Goal: Transaction & Acquisition: Purchase product/service

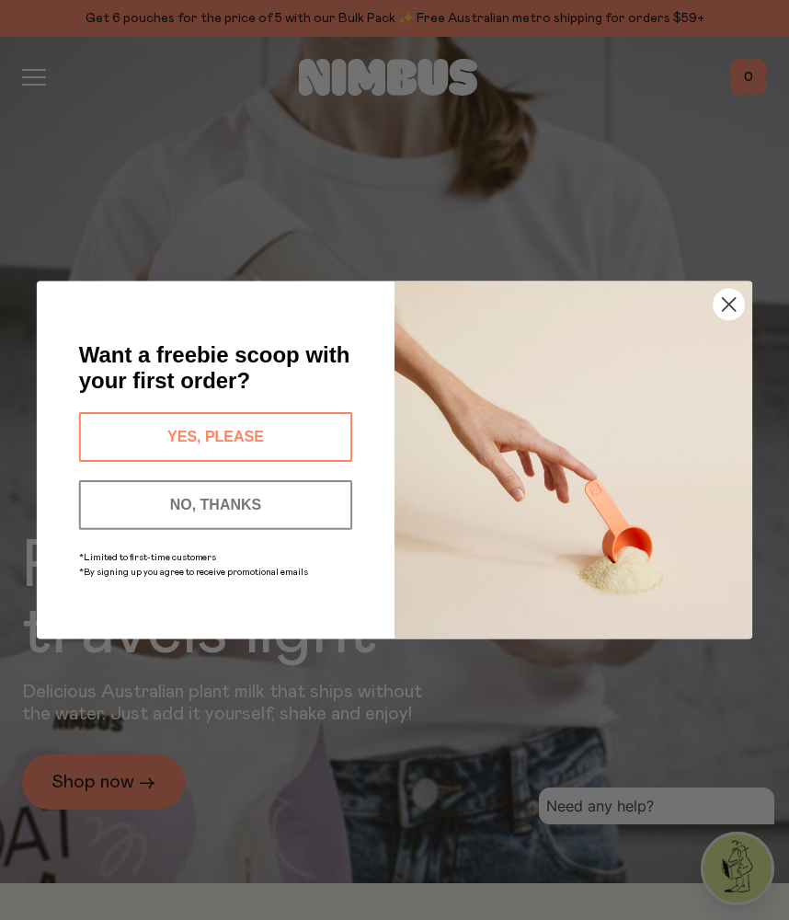
click at [723, 308] on circle "Close dialog" at bounding box center [729, 304] width 30 height 30
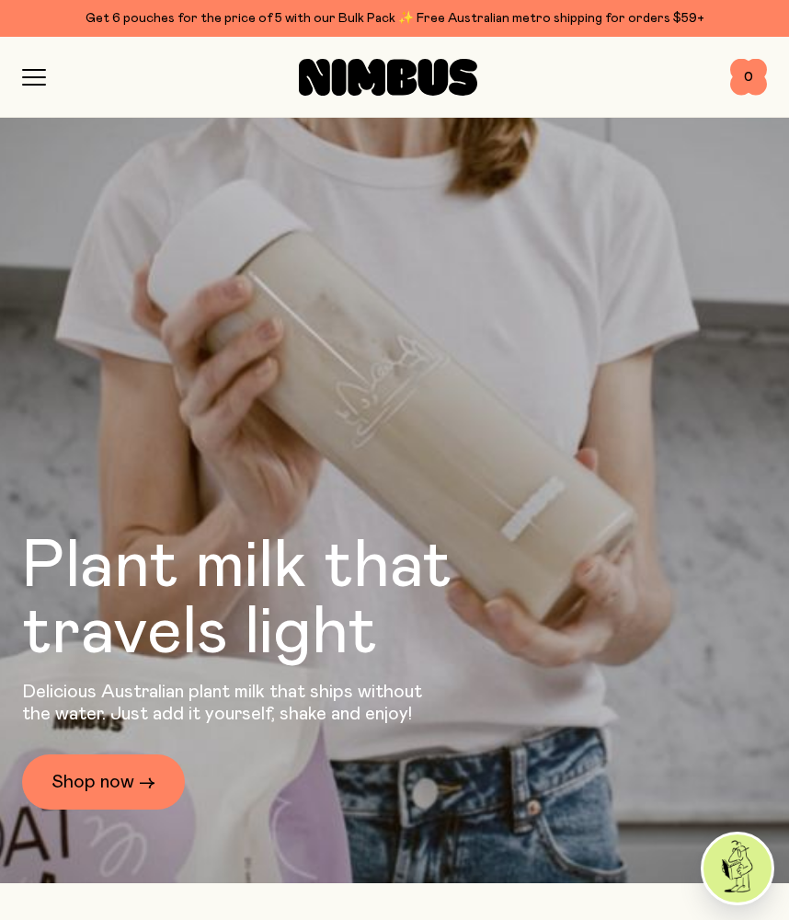
click at [25, 81] on icon "button" at bounding box center [34, 77] width 24 height 17
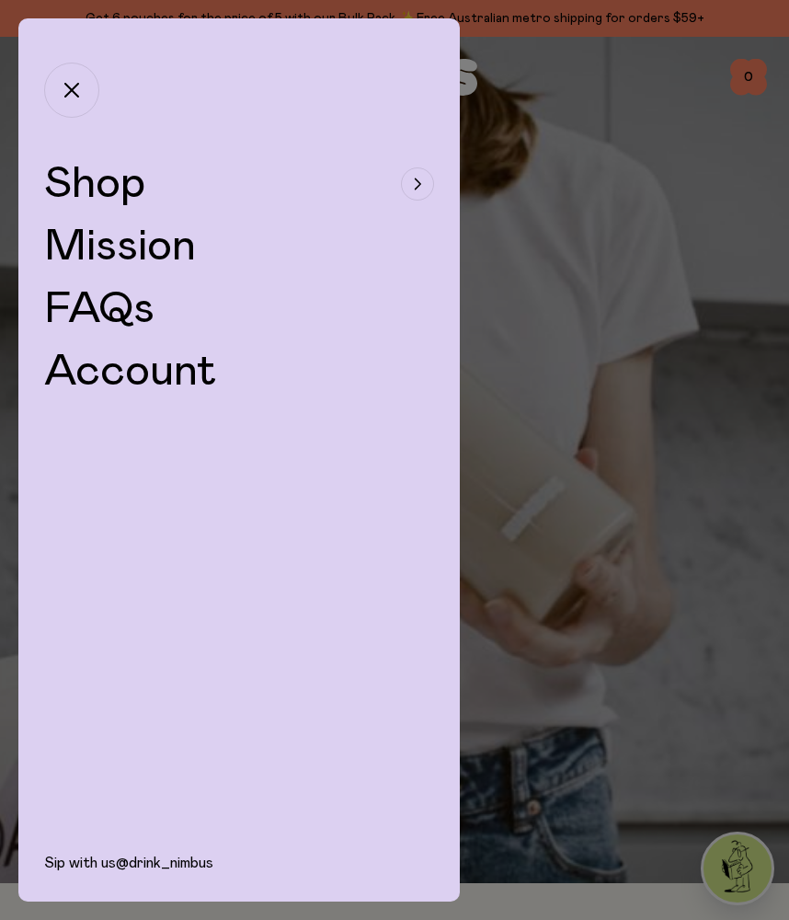
click at [105, 194] on span "Shop" at bounding box center [94, 184] width 101 height 44
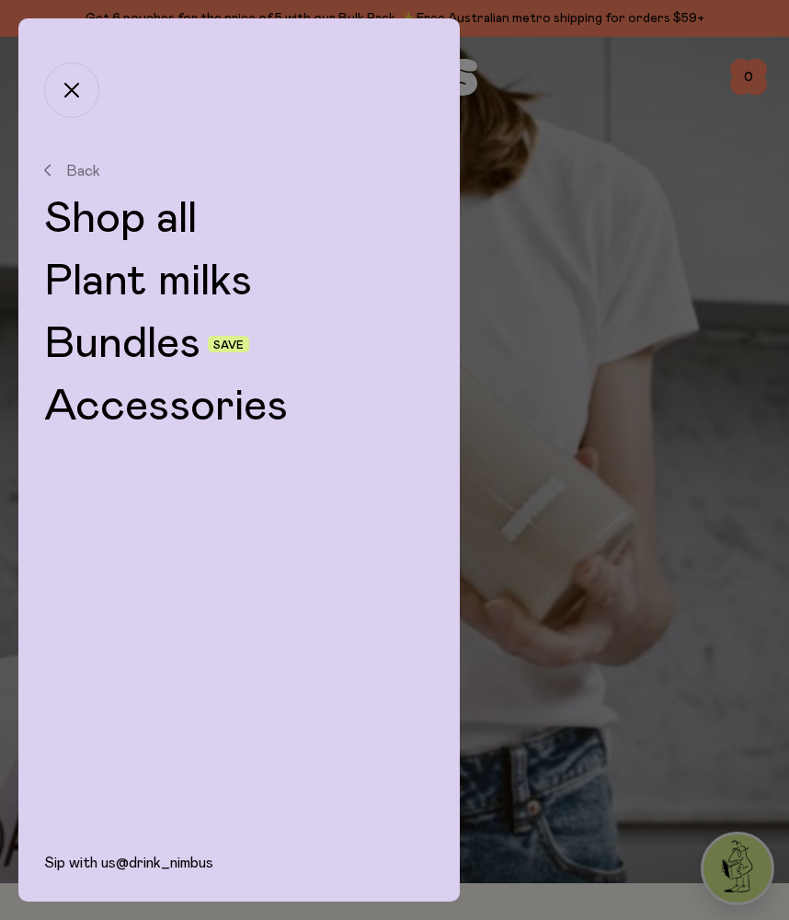
click at [130, 285] on link "Plant milks" at bounding box center [239, 281] width 390 height 44
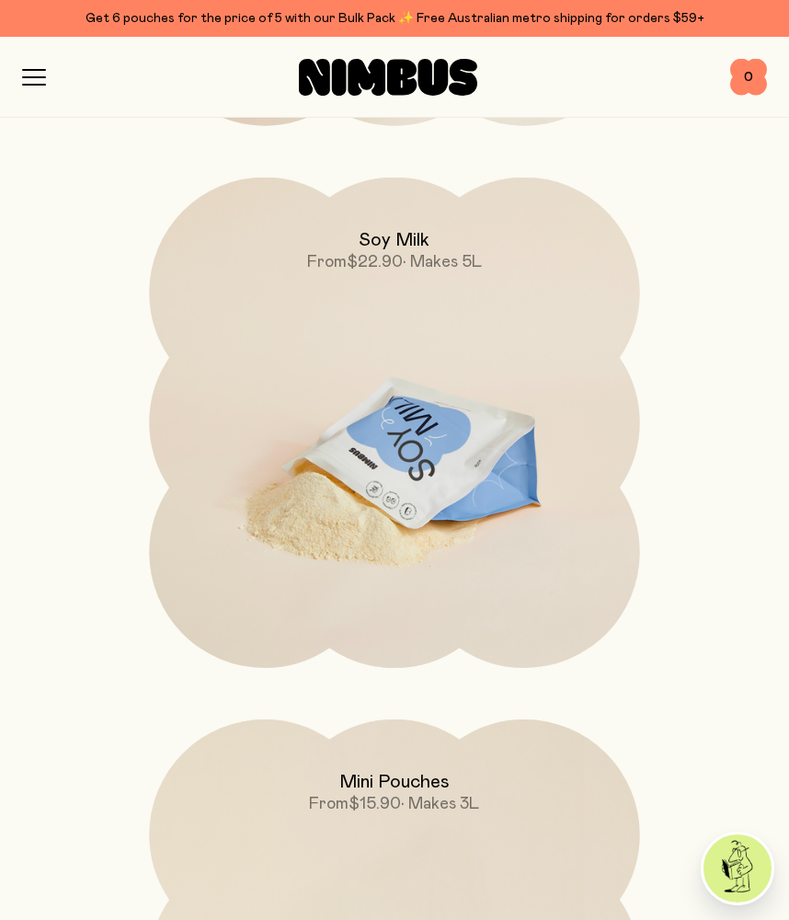
scroll to position [1297, 0]
click at [401, 419] on img at bounding box center [394, 466] width 490 height 577
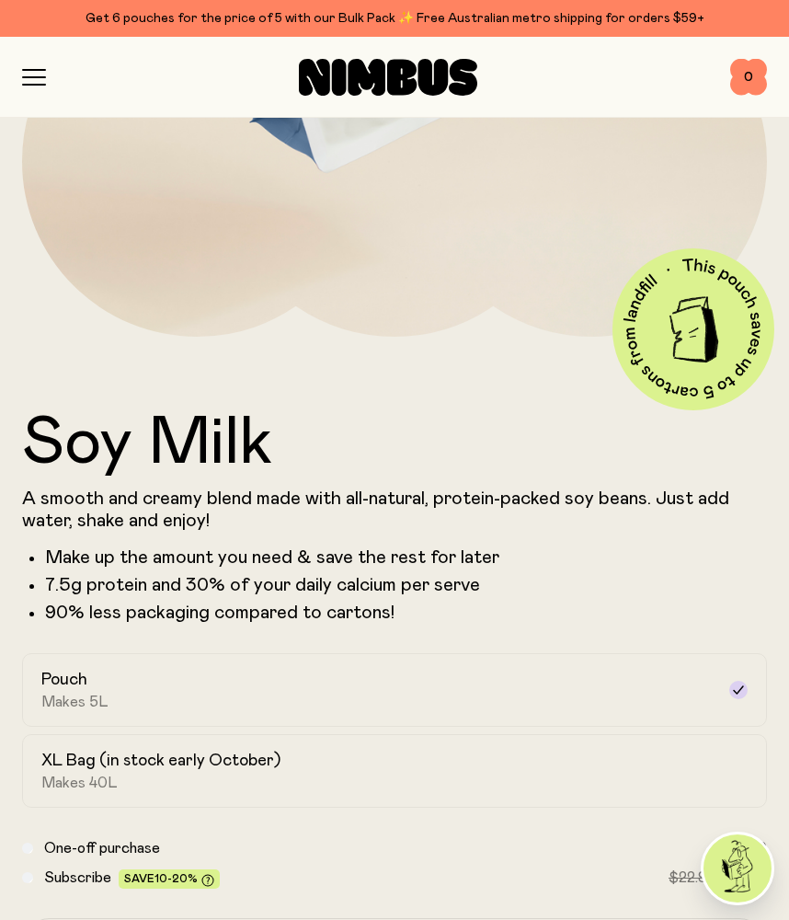
scroll to position [819, 0]
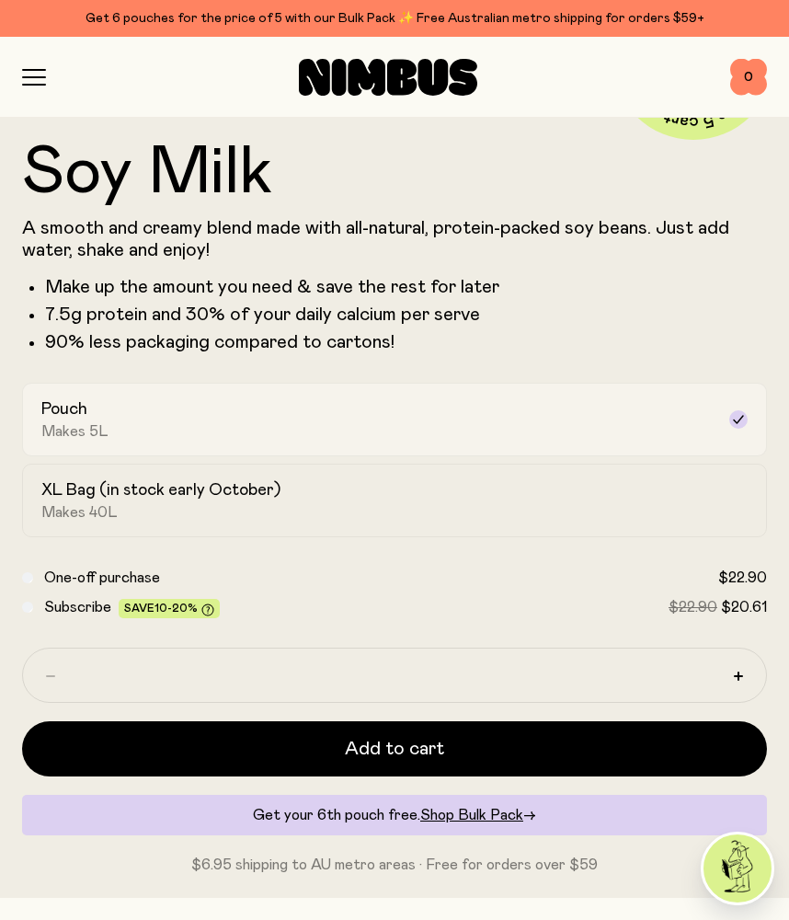
click at [327, 419] on div "Pouch Makes 5L" at bounding box center [377, 419] width 673 height 42
click at [207, 507] on div "XL Bag (in stock early October) Makes 40L" at bounding box center [377, 500] width 673 height 42
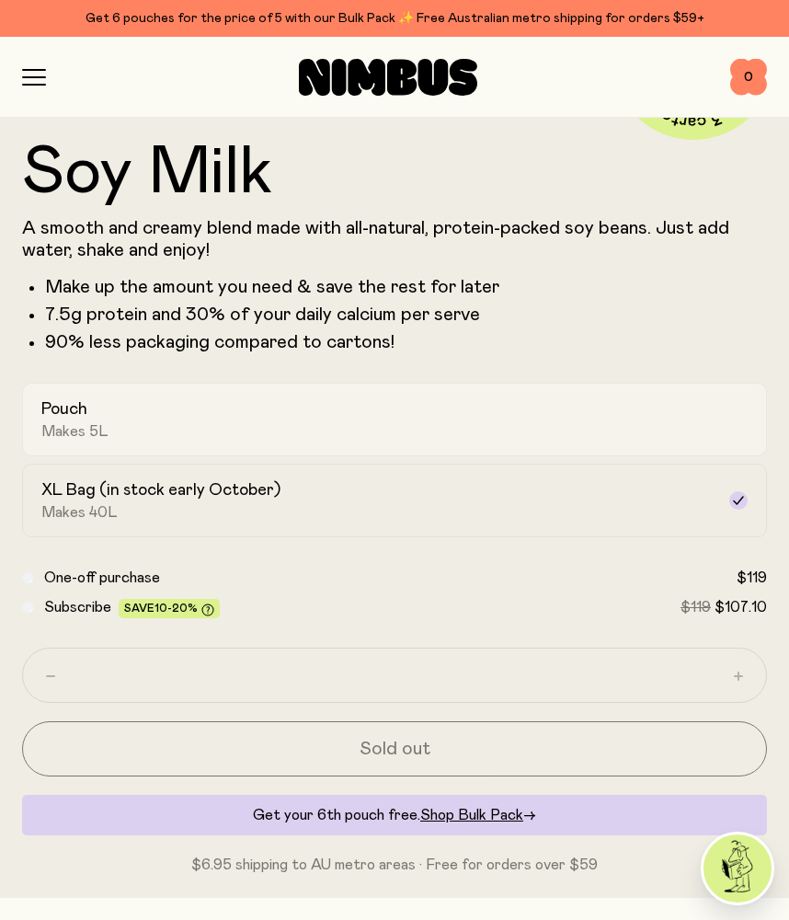
click at [187, 445] on label "Pouch Makes 5L" at bounding box center [394, 420] width 745 height 74
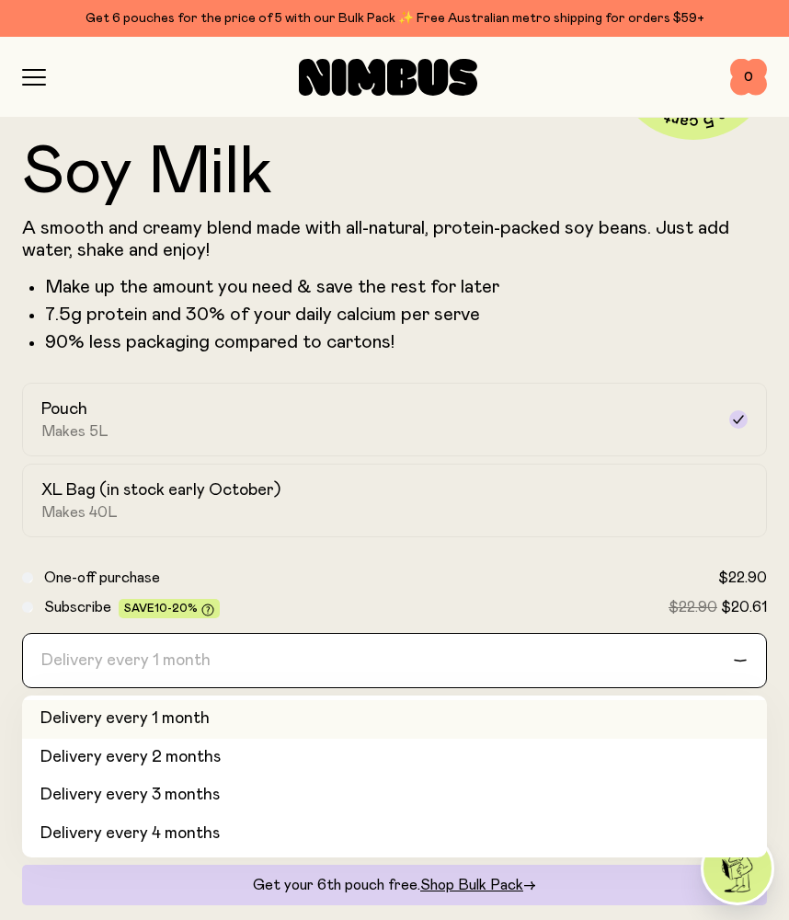
click at [209, 665] on div "Delivery every 1 month" at bounding box center [378, 660] width 710 height 53
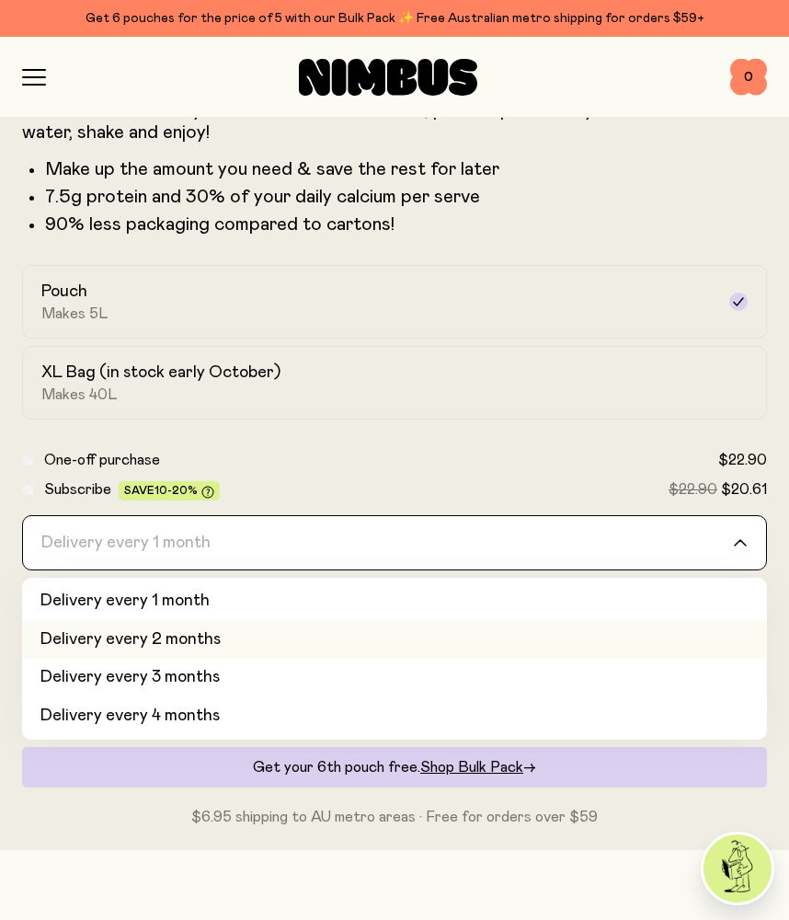
click at [204, 643] on li "Delivery every 2 months" at bounding box center [394, 640] width 745 height 39
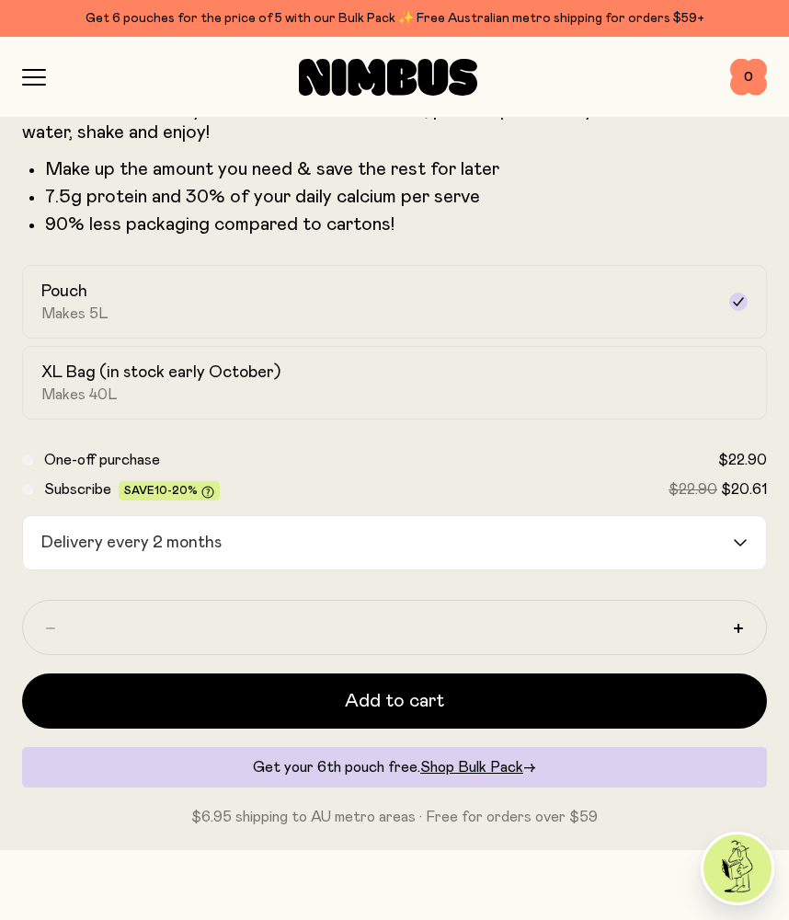
click at [168, 556] on div "Delivery every 2 months" at bounding box center [378, 542] width 710 height 53
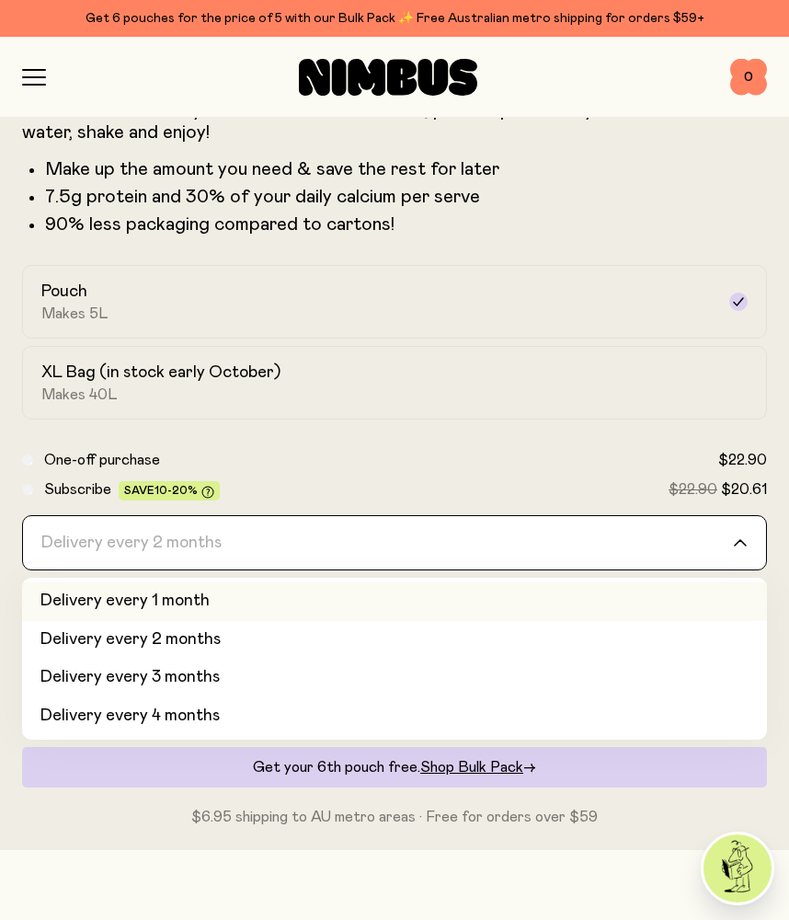
click at [174, 591] on li "Delivery every 1 month" at bounding box center [394, 601] width 745 height 39
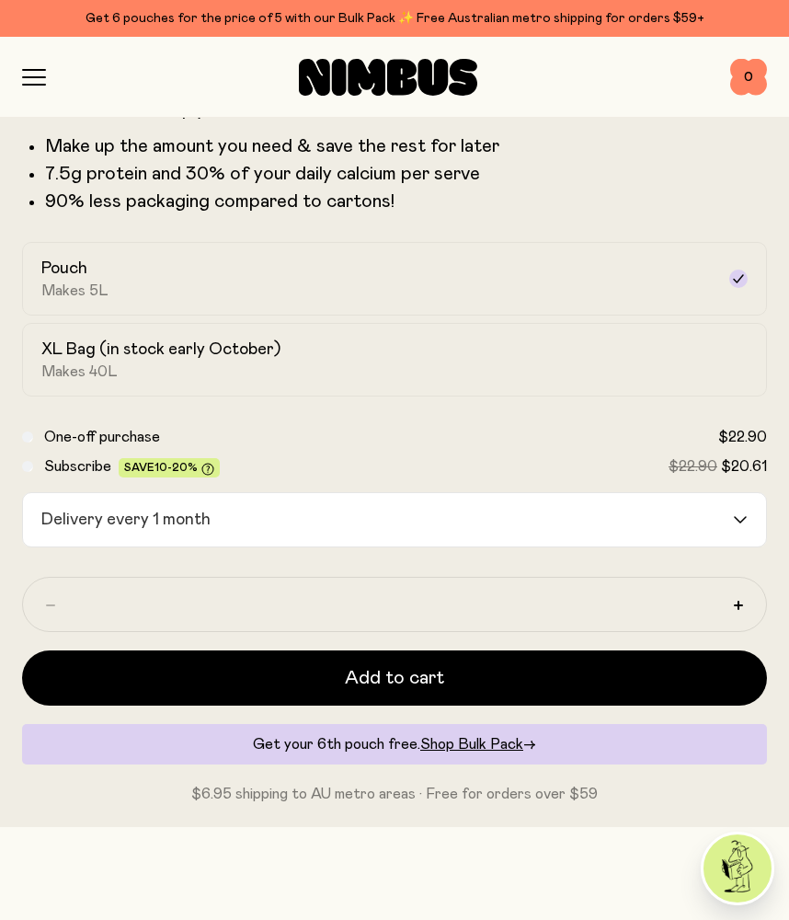
scroll to position [952, 0]
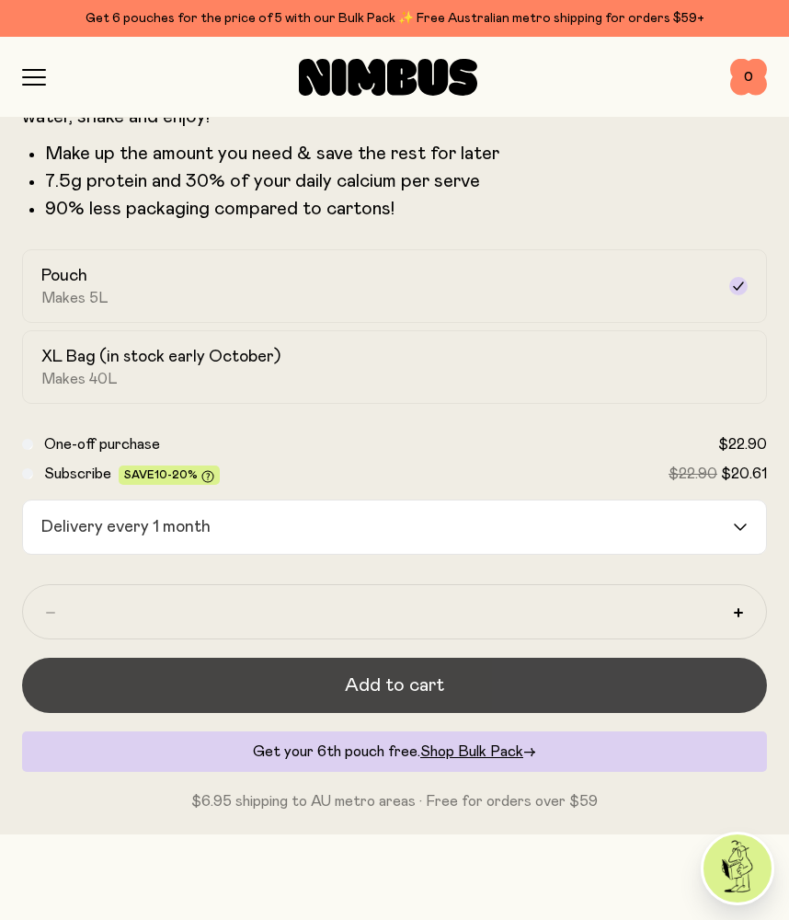
click at [339, 683] on button "Add to cart" at bounding box center [394, 685] width 745 height 55
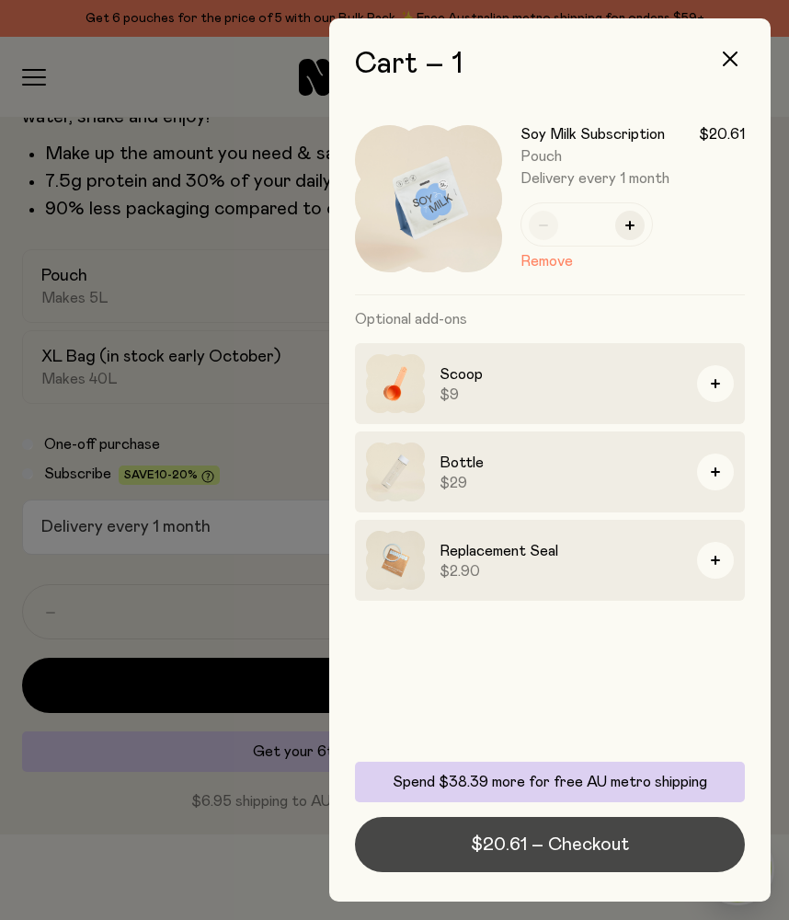
click at [544, 841] on span "$20.61 – Checkout" at bounding box center [550, 845] width 158 height 26
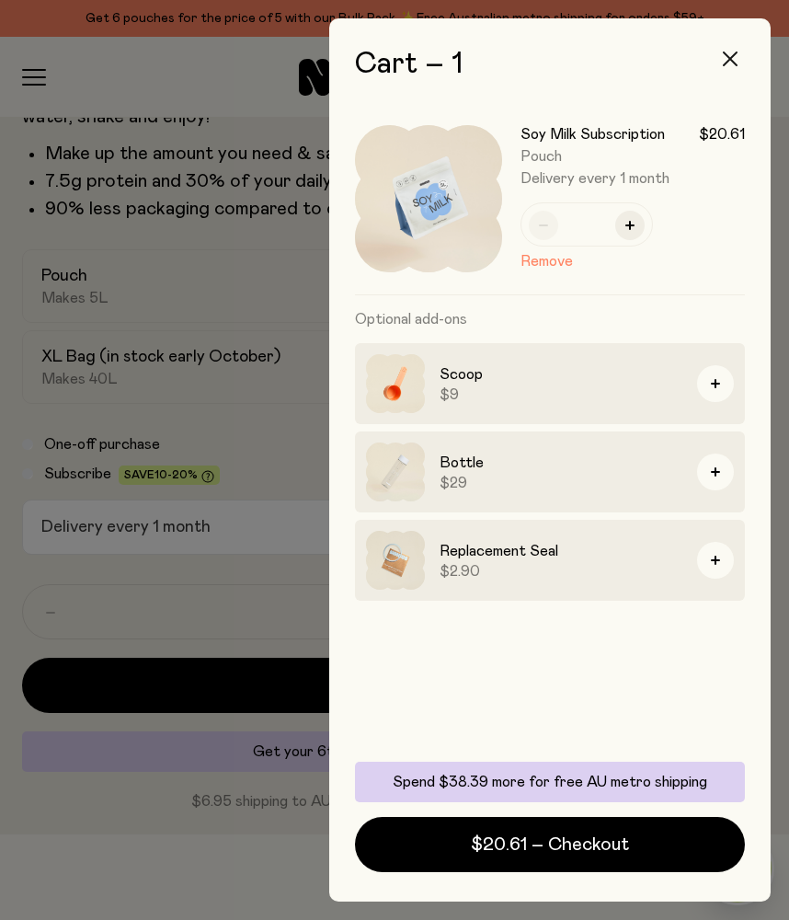
click at [724, 58] on icon "button" at bounding box center [730, 59] width 15 height 15
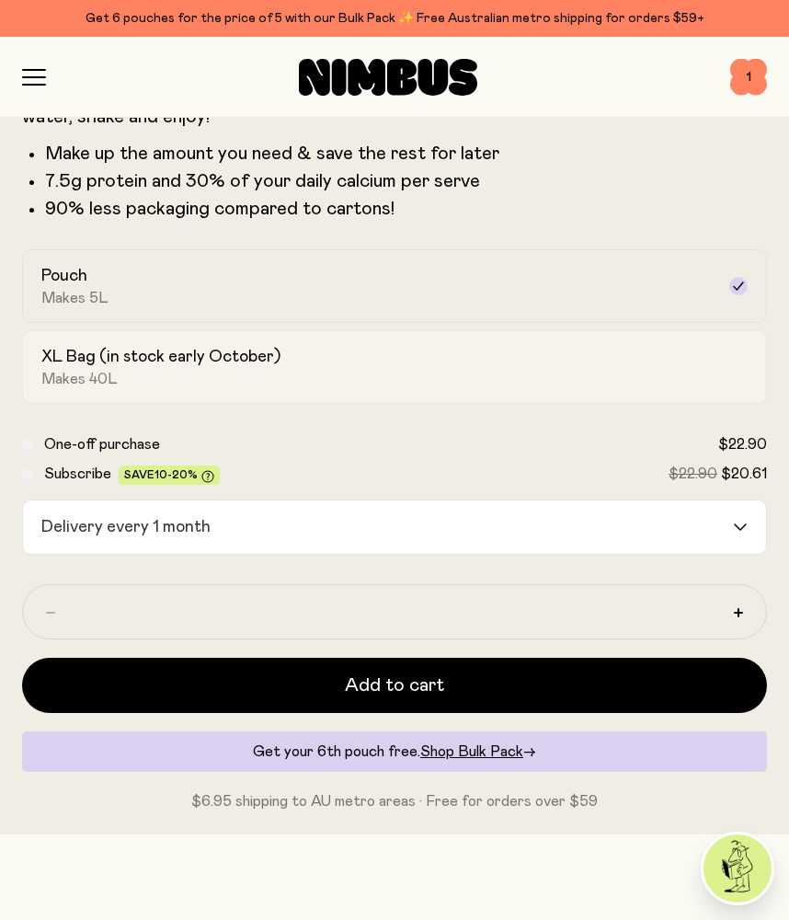
click at [90, 380] on span "Makes 40L" at bounding box center [79, 379] width 76 height 18
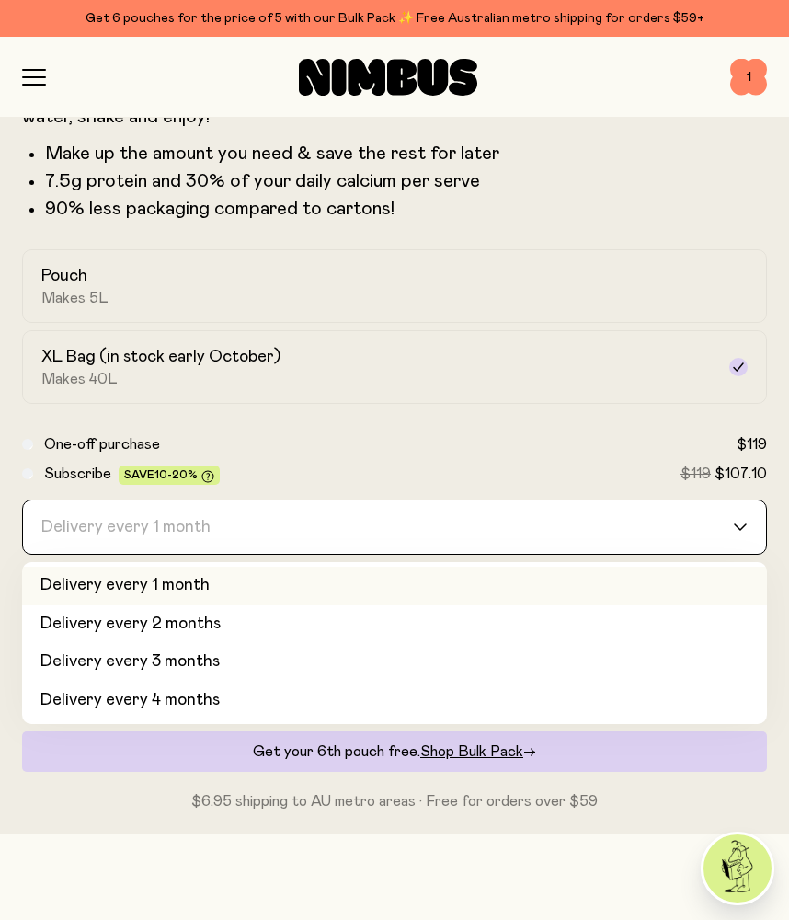
click at [300, 522] on input "Search for option" at bounding box center [382, 526] width 697 height 53
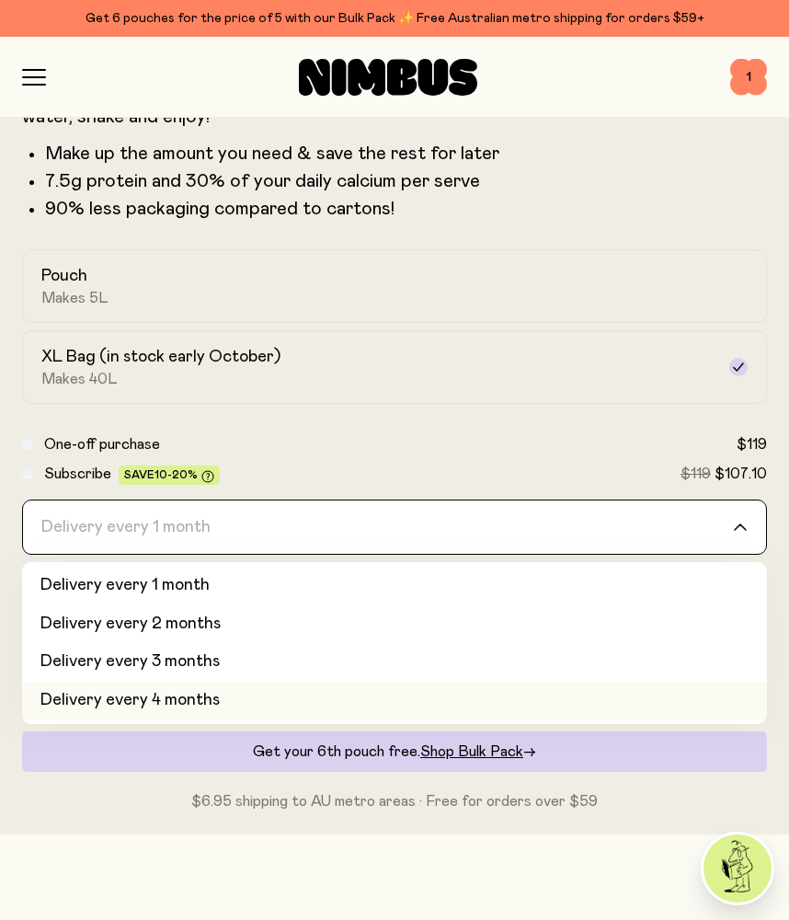
click at [194, 694] on li "Delivery every 4 months" at bounding box center [394, 701] width 745 height 39
click at [189, 542] on div "Delivery every 4 months" at bounding box center [378, 526] width 710 height 53
click at [352, 472] on label "Subscribe Save 10-20% $119 $107.10" at bounding box center [405, 474] width 723 height 22
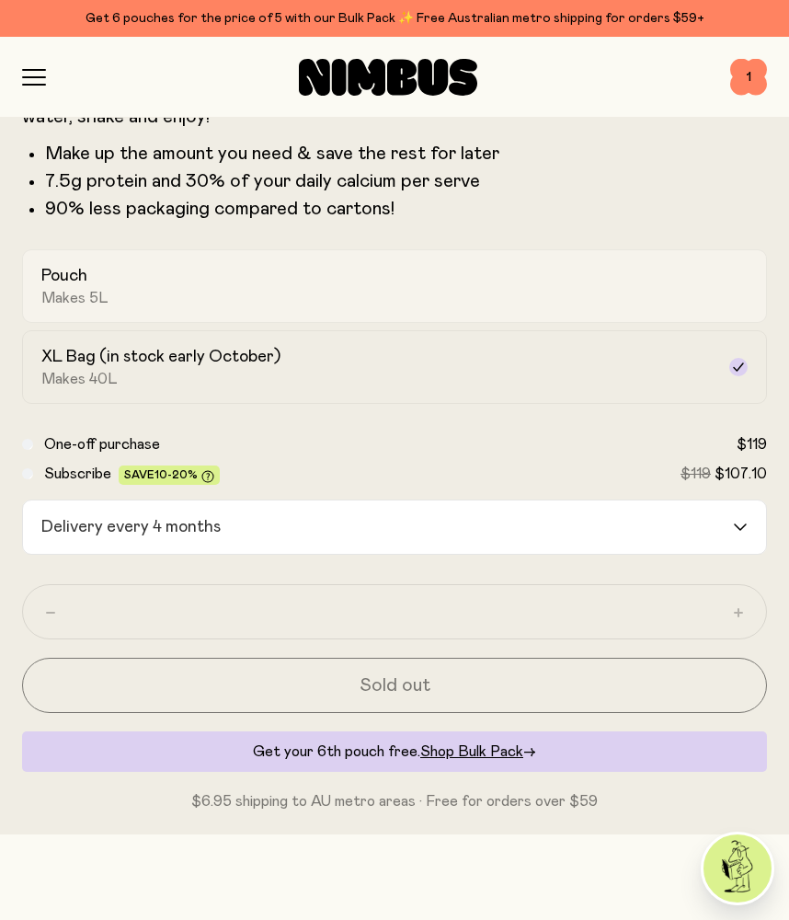
click at [254, 304] on div "Pouch Makes 5L" at bounding box center [377, 286] width 673 height 42
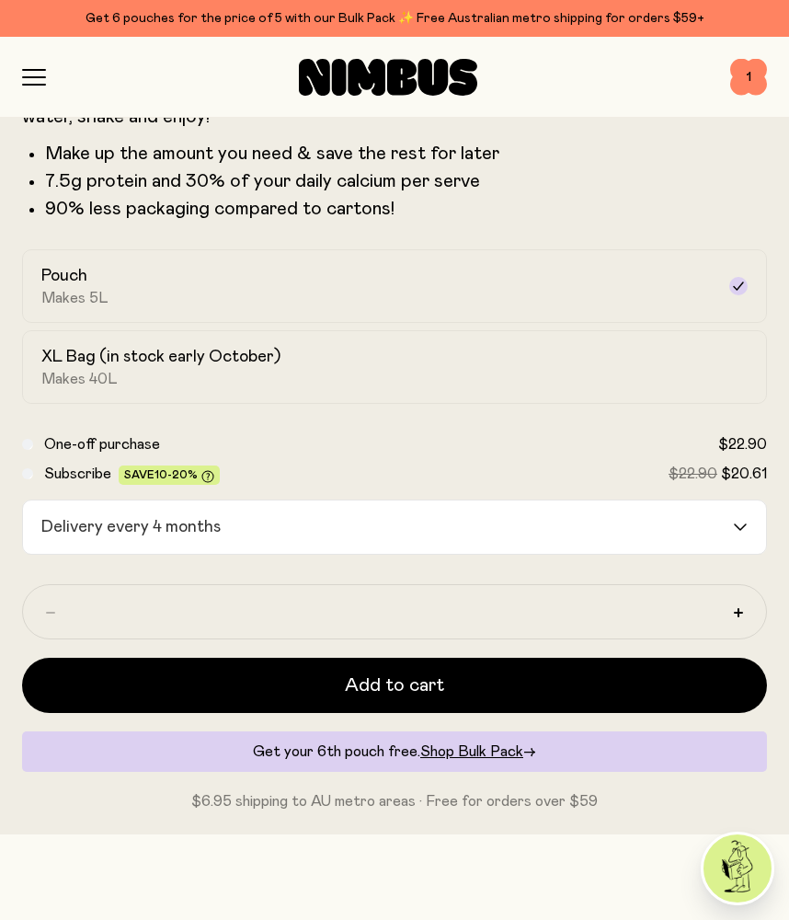
click at [338, 522] on input "Search for option" at bounding box center [479, 526] width 504 height 53
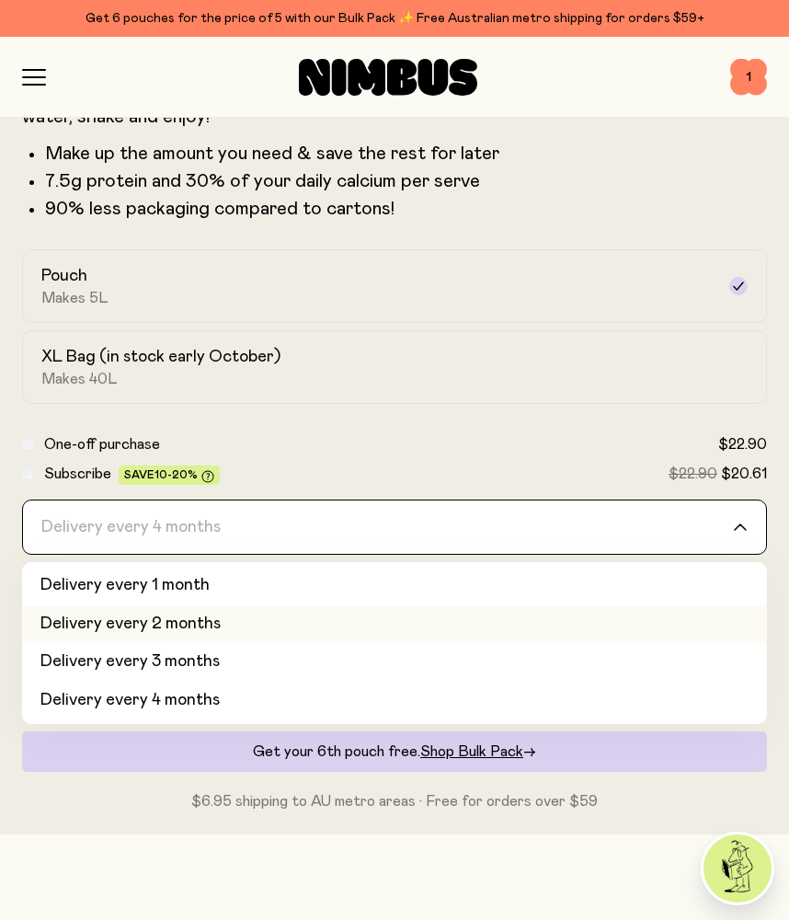
click at [300, 630] on li "Delivery every 2 months" at bounding box center [394, 624] width 745 height 39
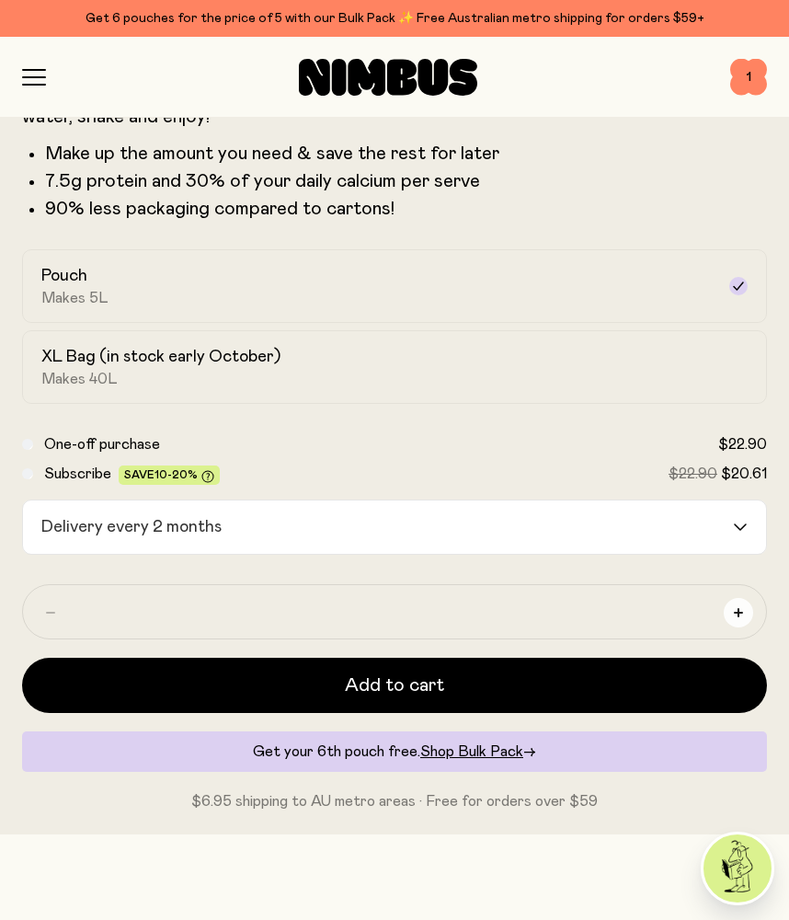
click at [743, 617] on button "button" at bounding box center [738, 612] width 29 height 29
type input "*"
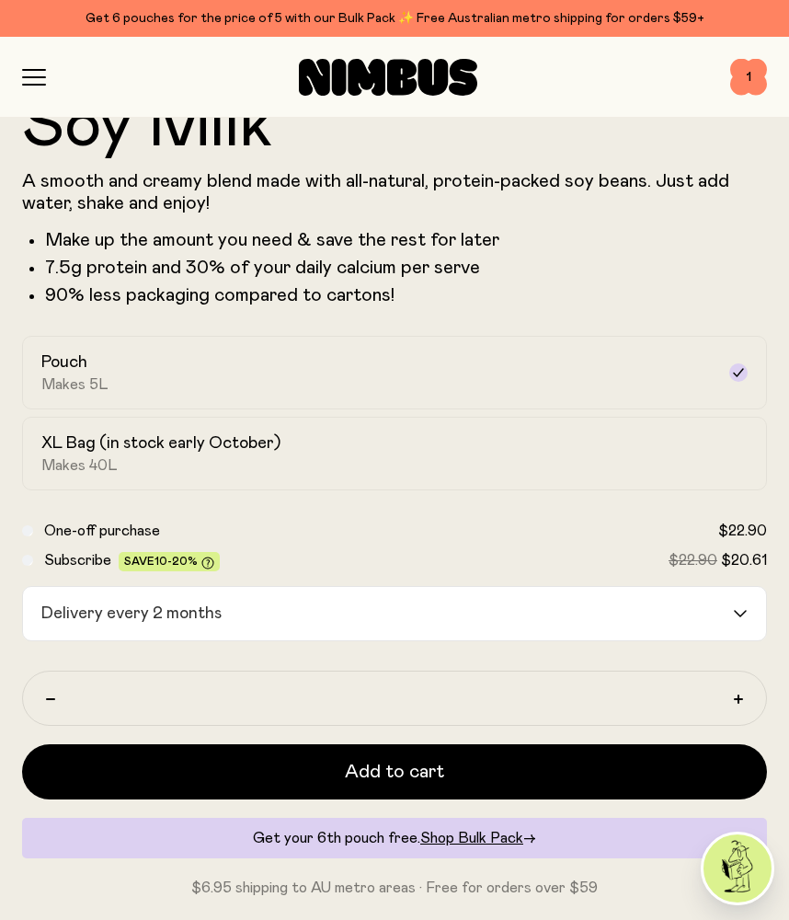
scroll to position [869, 0]
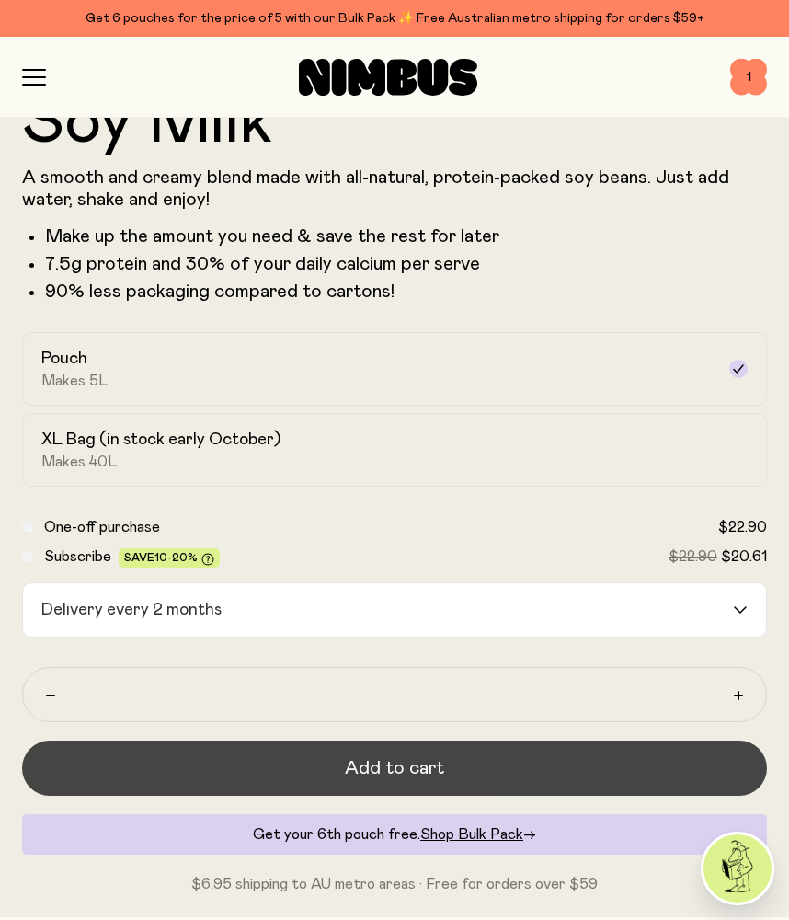
click at [362, 759] on span "Add to cart" at bounding box center [394, 768] width 99 height 26
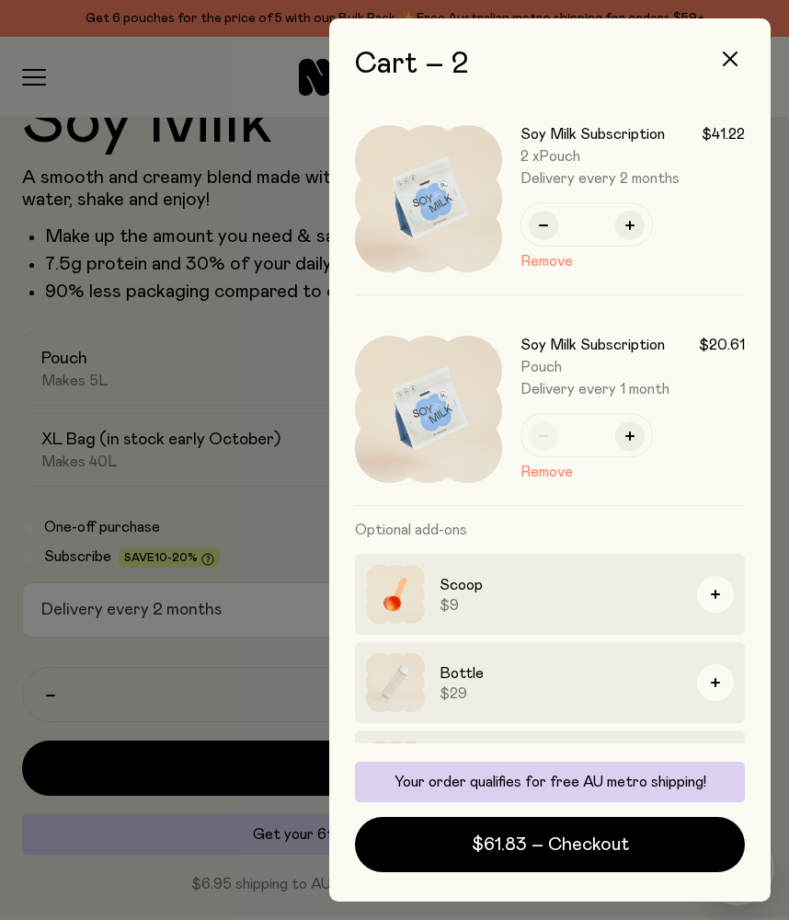
scroll to position [0, 0]
click at [540, 219] on button "button" at bounding box center [543, 225] width 29 height 29
type input "*"
click at [638, 436] on button "button" at bounding box center [629, 435] width 29 height 29
type input "*"
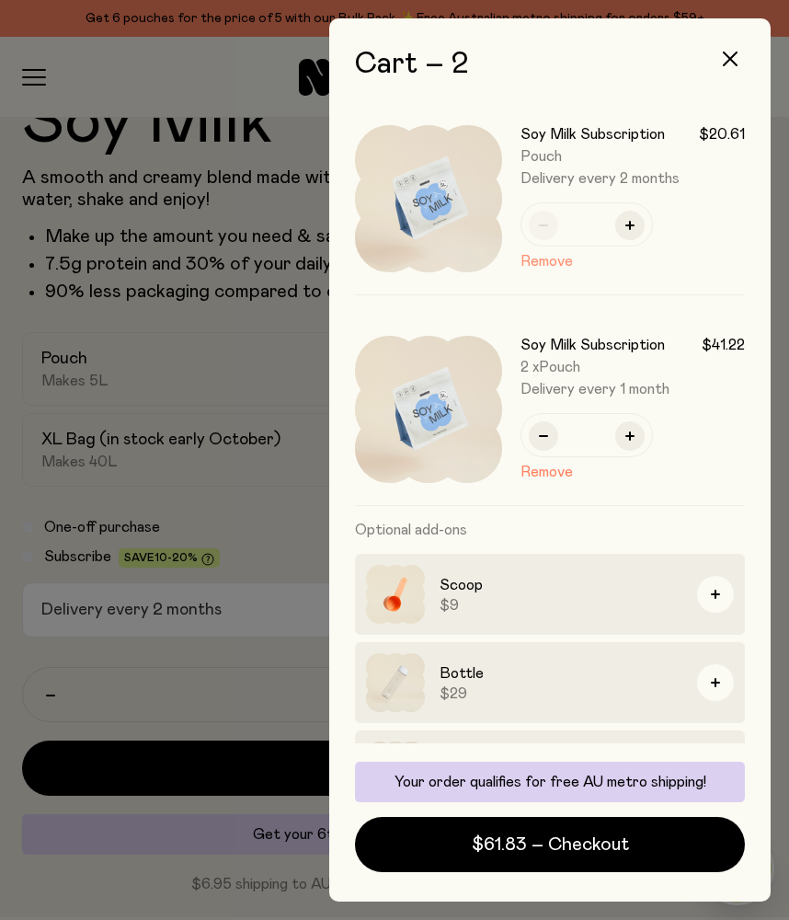
click at [564, 263] on button "Remove" at bounding box center [547, 261] width 52 height 22
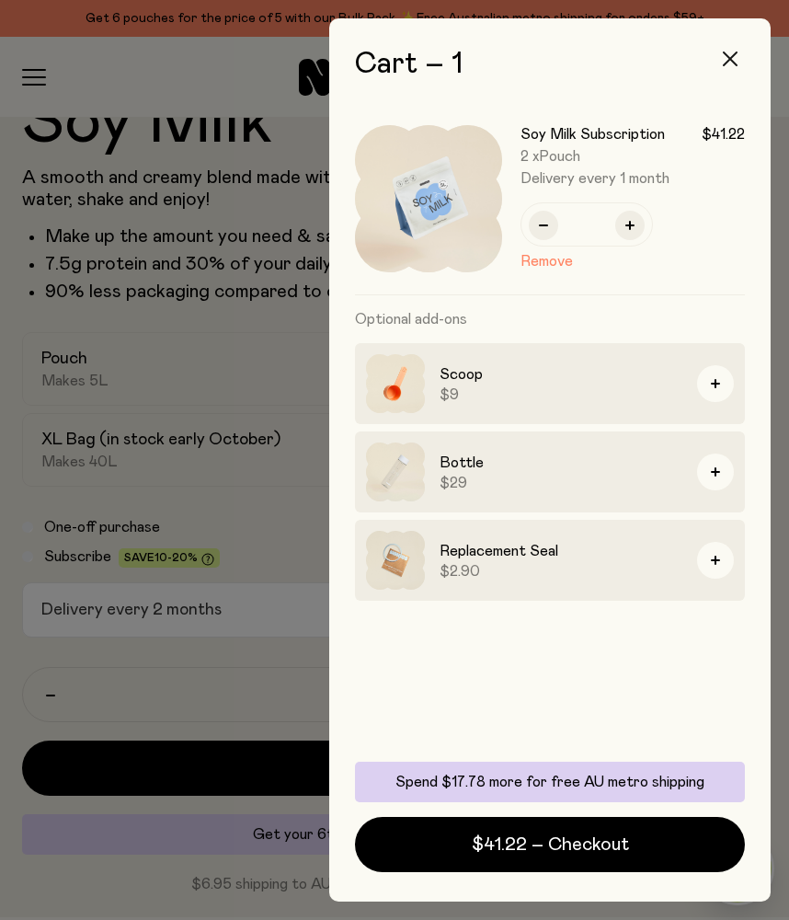
click at [722, 57] on button "button" at bounding box center [730, 59] width 44 height 44
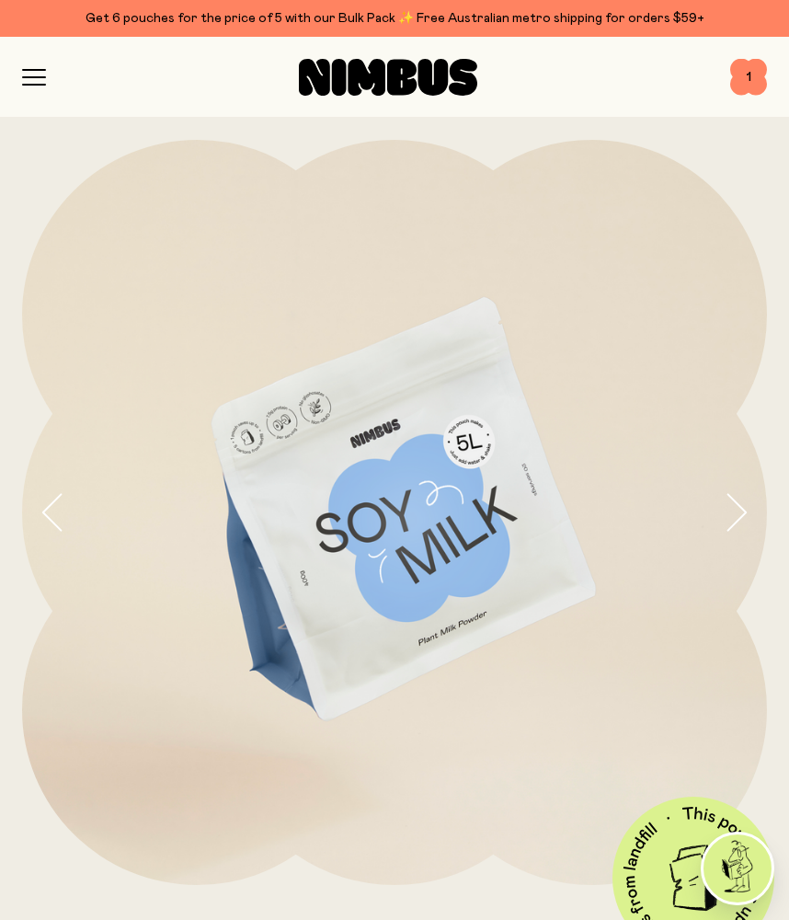
click at [30, 70] on icon "button" at bounding box center [34, 70] width 22 height 0
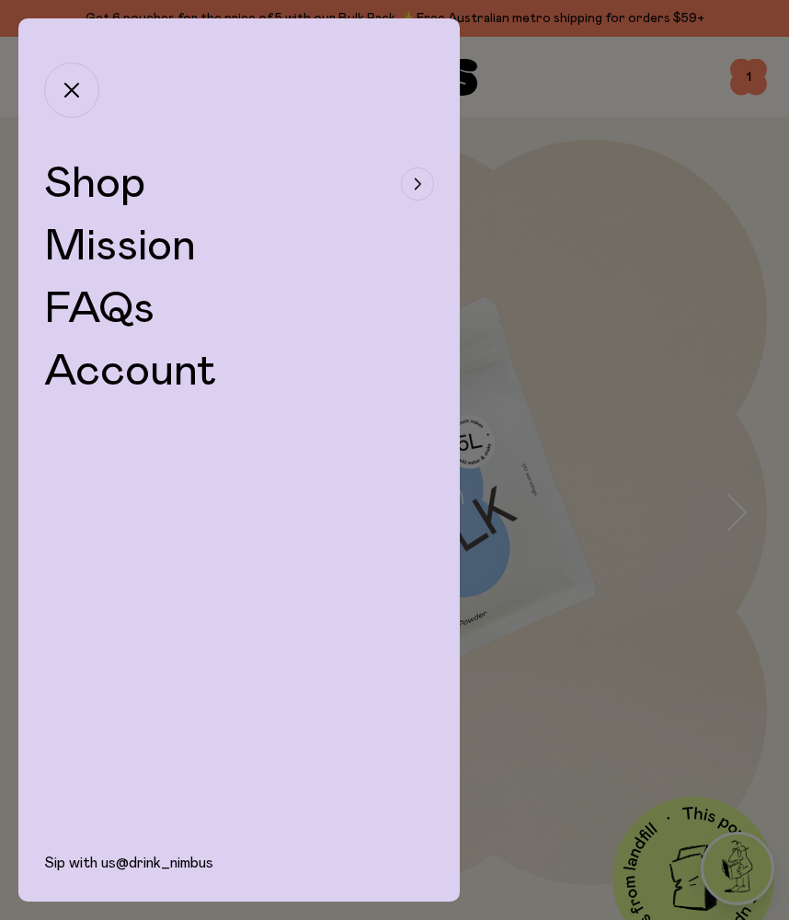
click at [128, 181] on span "Shop" at bounding box center [94, 184] width 101 height 44
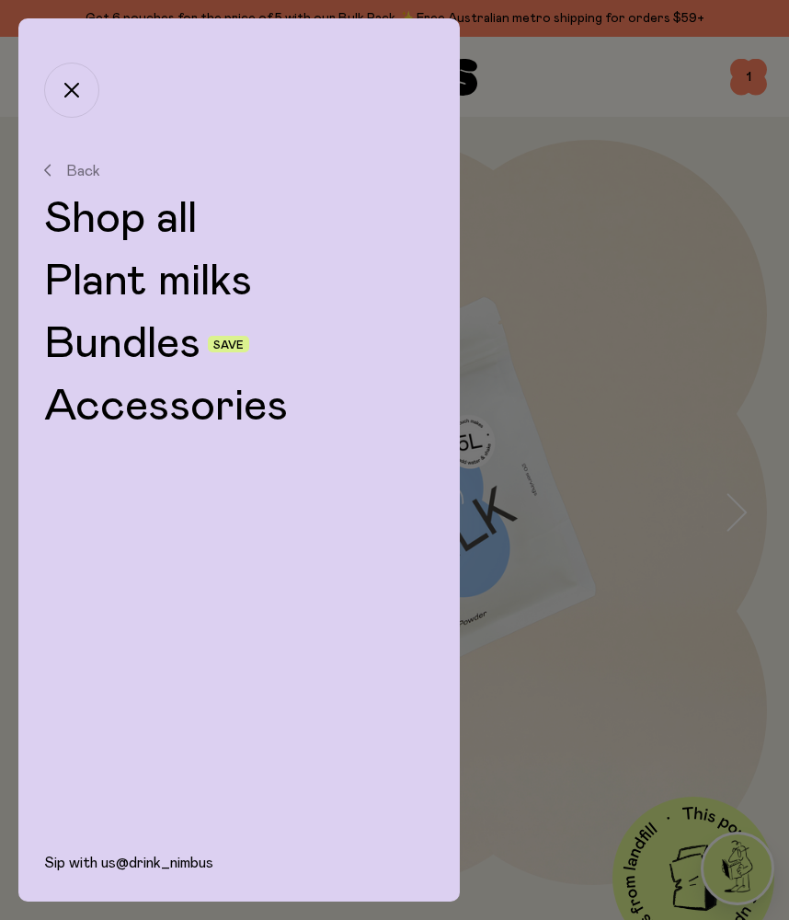
click at [142, 341] on link "Bundles" at bounding box center [122, 344] width 156 height 44
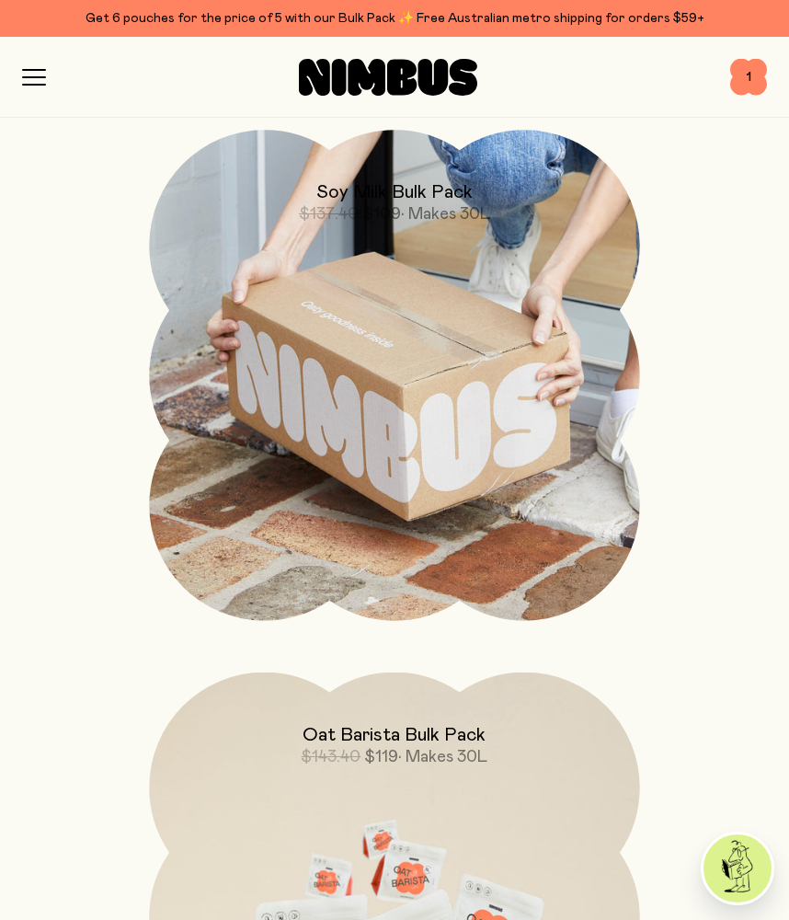
scroll to position [2424, 0]
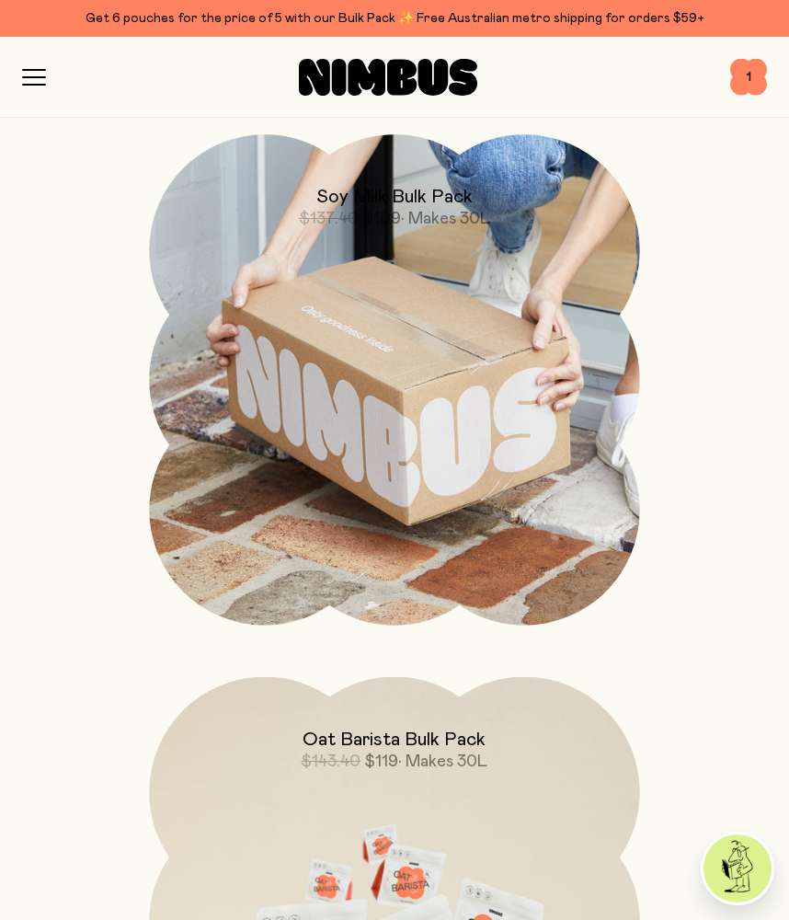
click at [450, 443] on img at bounding box center [394, 379] width 490 height 490
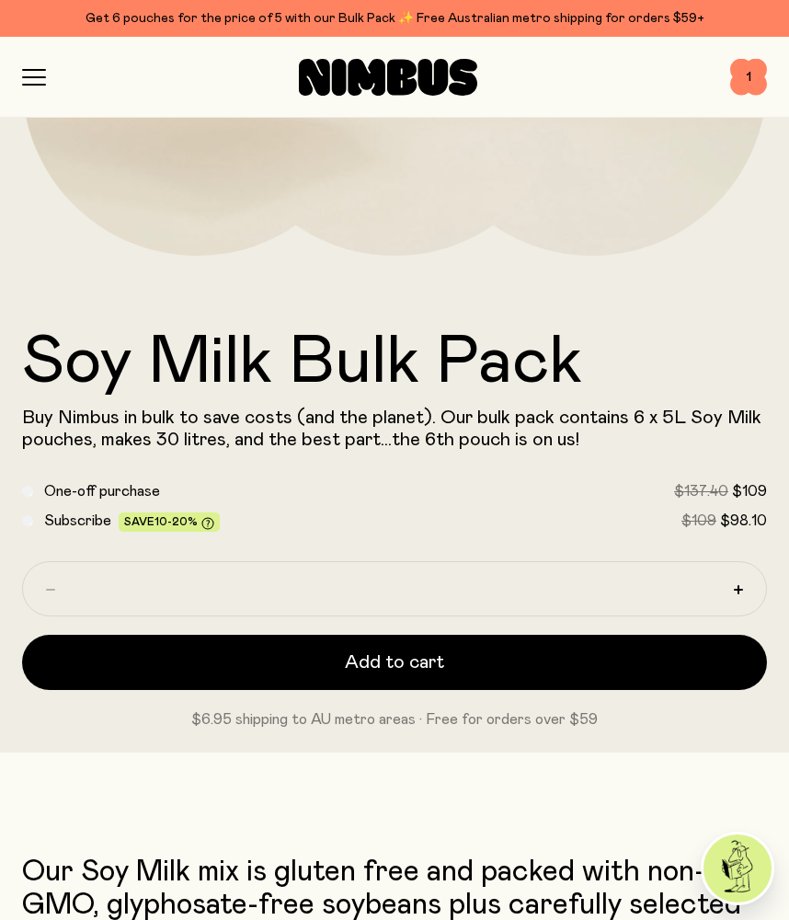
scroll to position [679, 0]
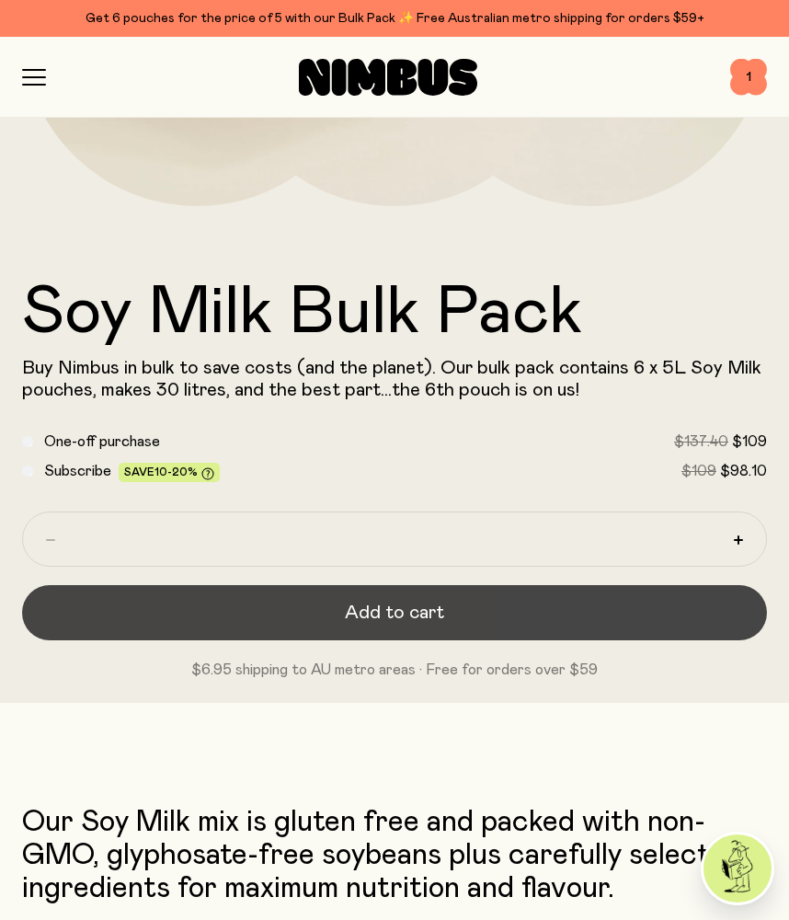
click at [488, 614] on button "Add to cart" at bounding box center [394, 612] width 745 height 55
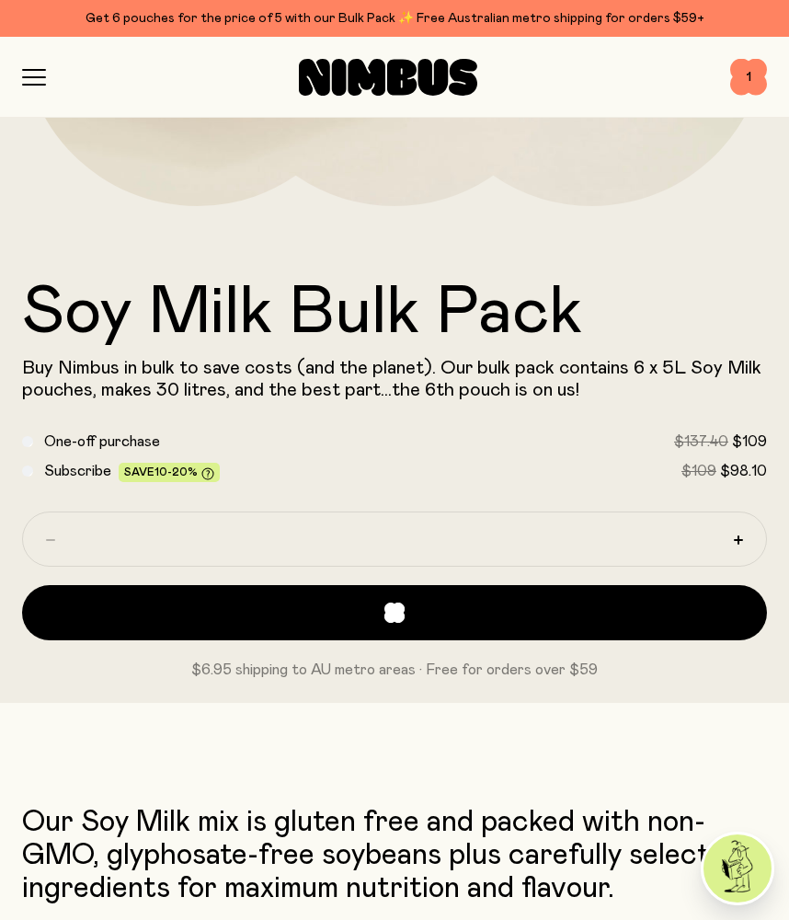
scroll to position [0, 0]
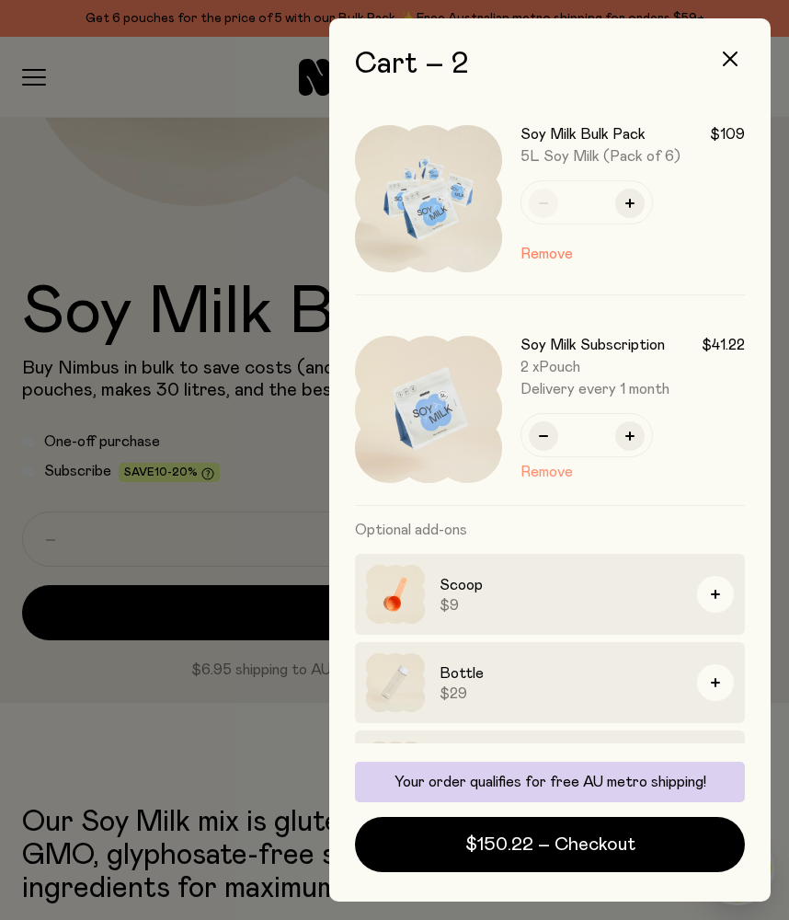
click at [537, 472] on button "Remove" at bounding box center [547, 472] width 52 height 22
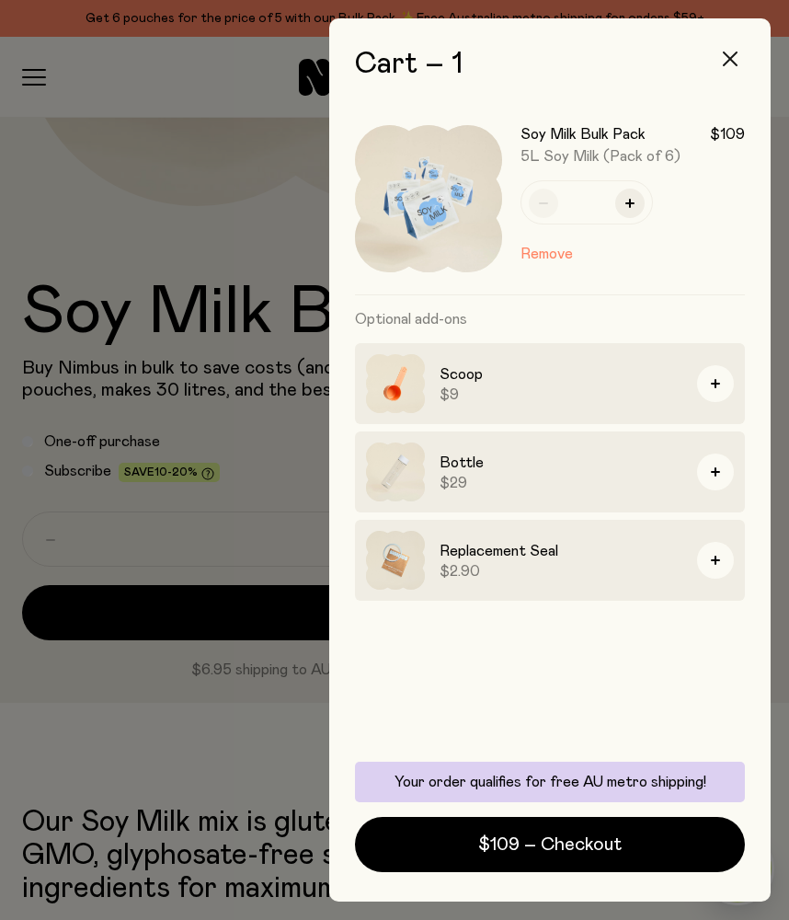
click at [735, 50] on button "button" at bounding box center [730, 59] width 44 height 44
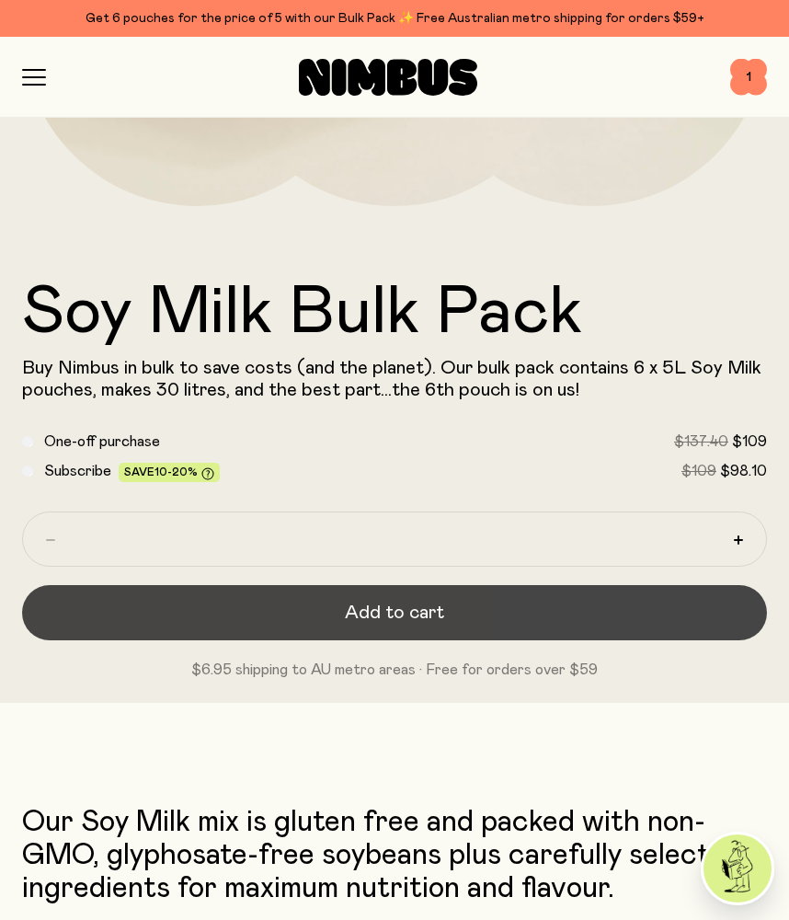
click at [373, 616] on span "Add to cart" at bounding box center [394, 613] width 99 height 26
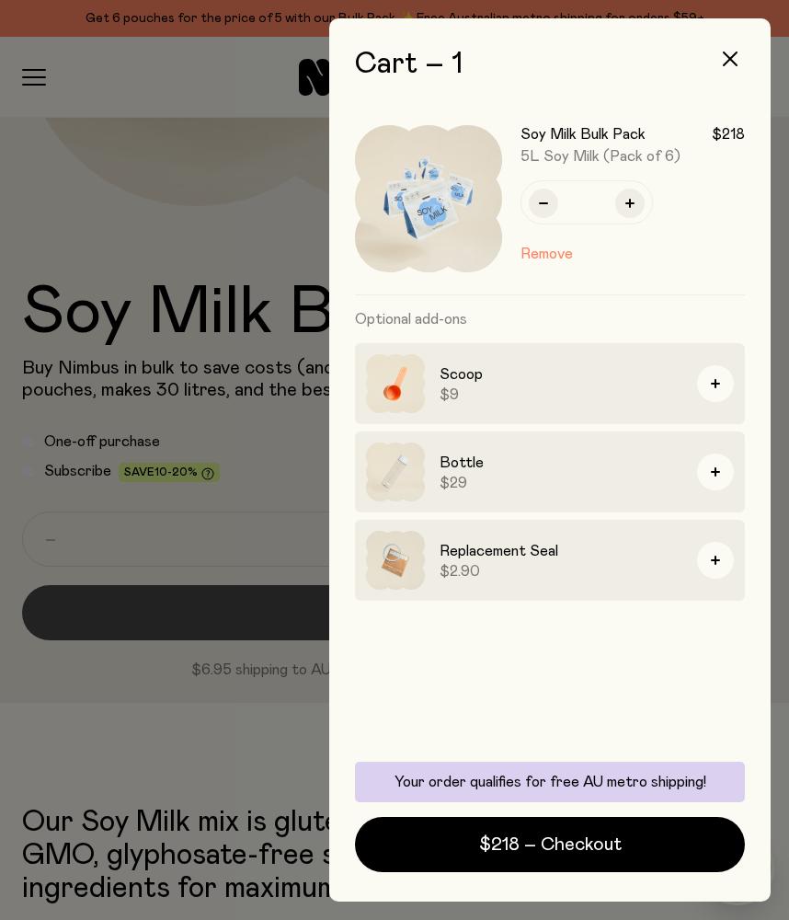
scroll to position [0, 0]
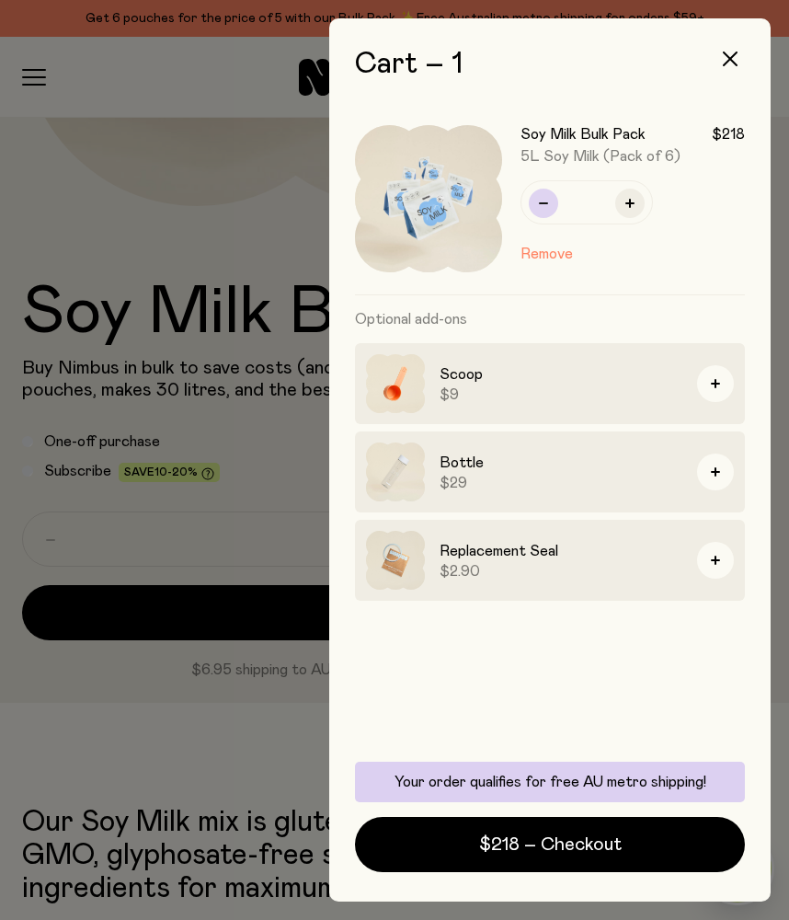
click at [537, 210] on button "button" at bounding box center [543, 203] width 29 height 29
type input "*"
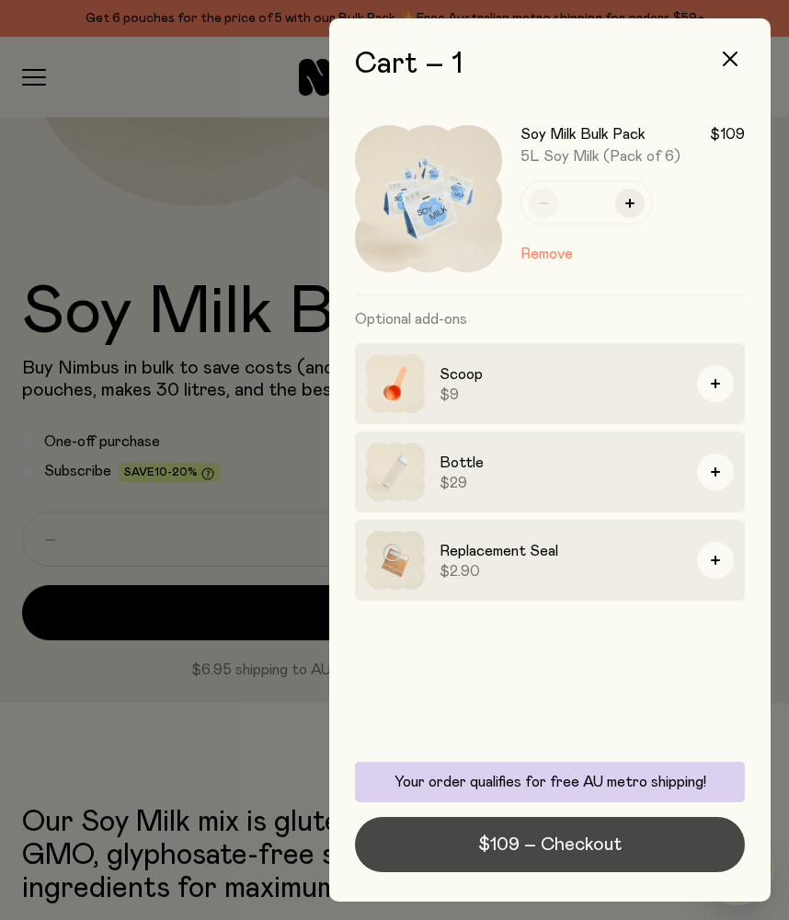
click at [497, 845] on span "$109 – Checkout" at bounding box center [550, 845] width 144 height 26
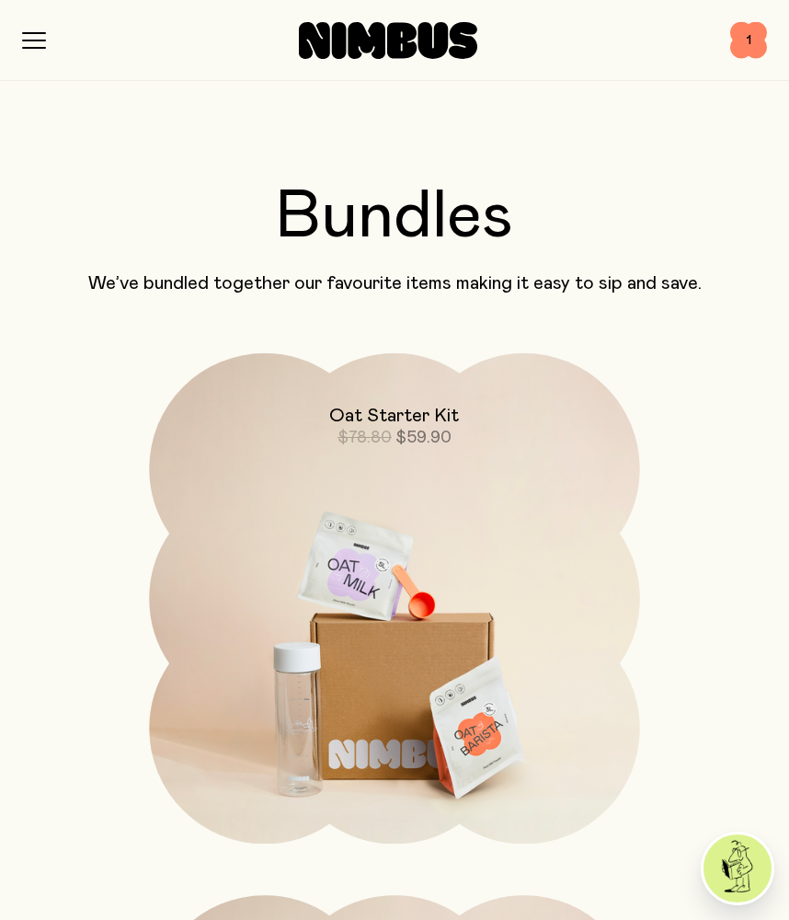
scroll to position [2424, 0]
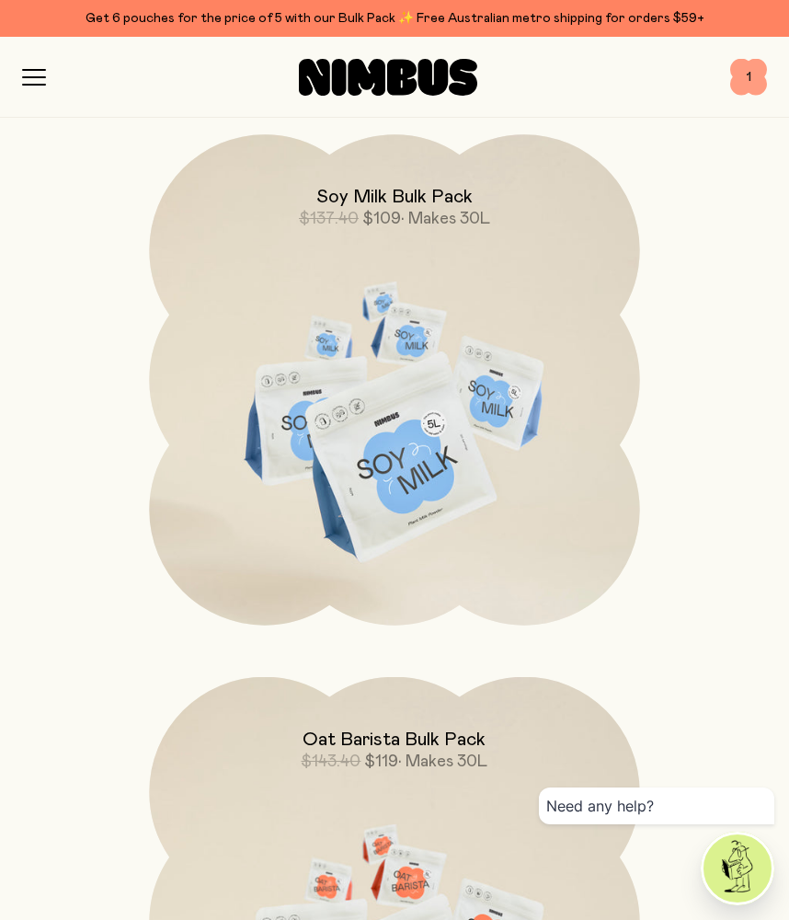
click at [738, 73] on span "1" at bounding box center [748, 77] width 37 height 37
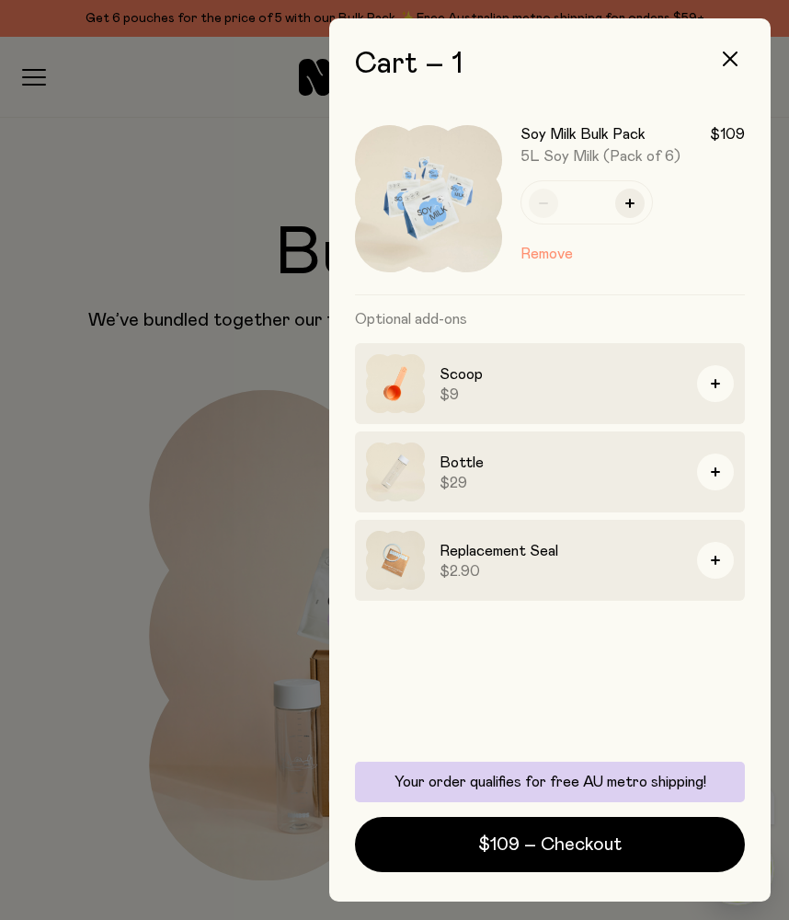
click at [568, 256] on button "Remove" at bounding box center [547, 254] width 52 height 22
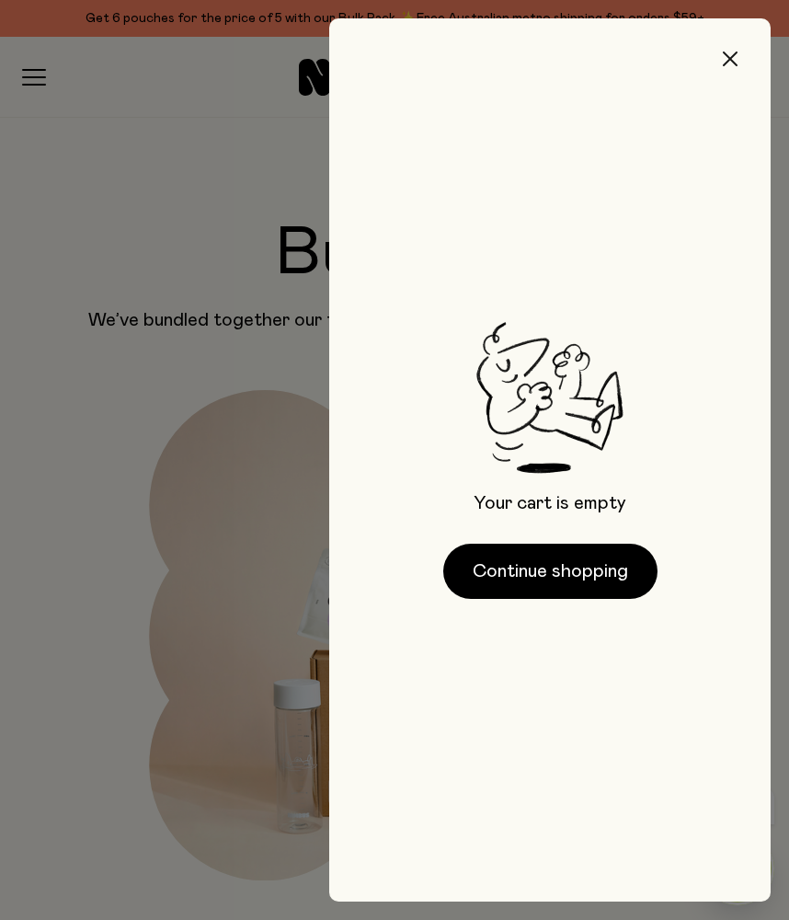
click at [736, 56] on icon "button" at bounding box center [730, 59] width 15 height 15
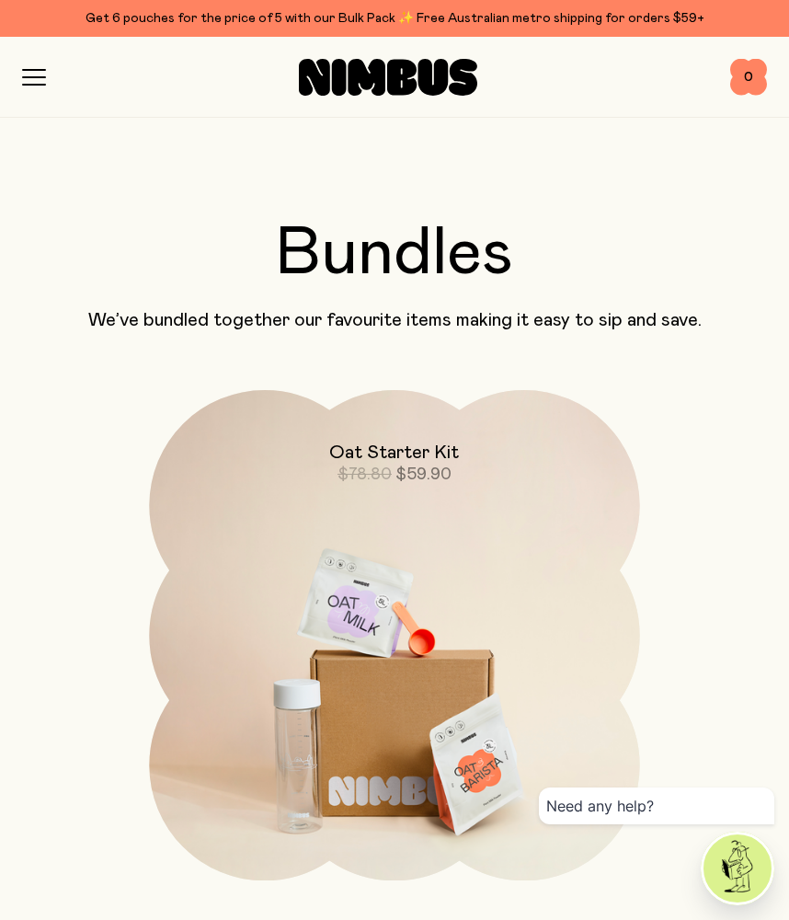
click at [39, 86] on div "Shop Mission FAQs Log In 0 0" at bounding box center [394, 77] width 745 height 80
click at [37, 70] on icon "button" at bounding box center [34, 70] width 22 height 0
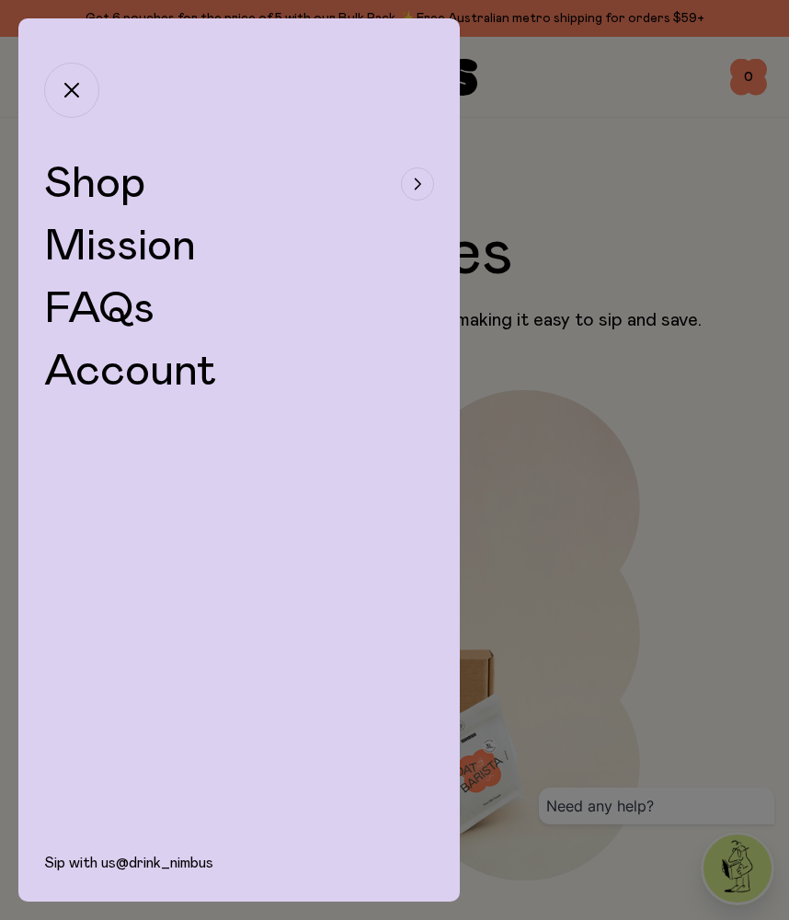
click at [106, 186] on span "Shop" at bounding box center [94, 184] width 101 height 44
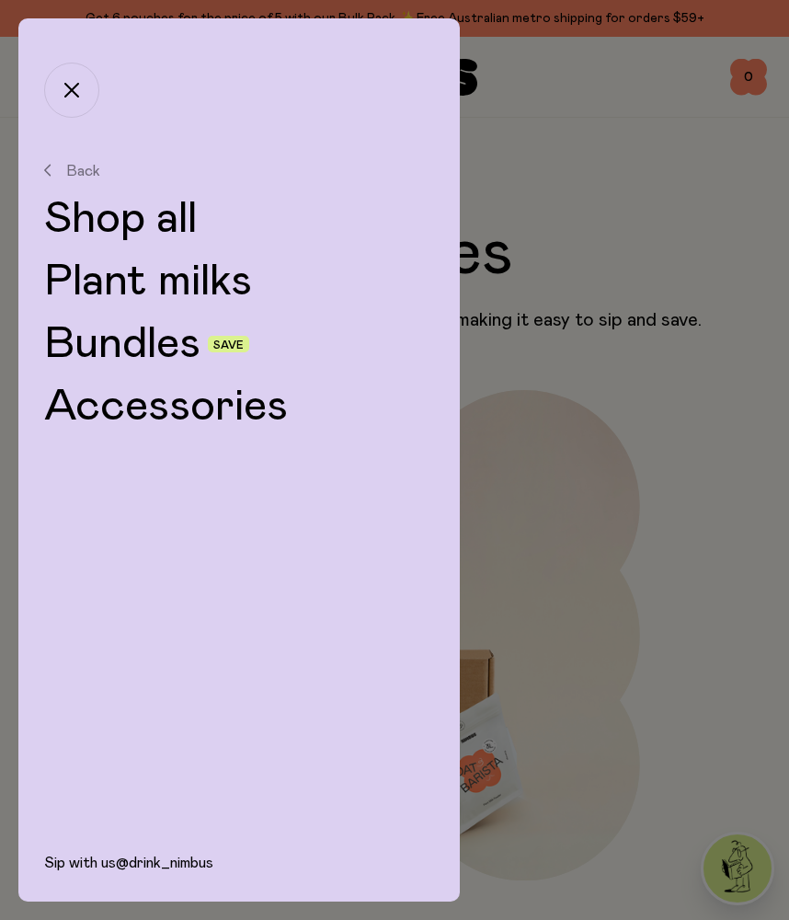
click at [125, 208] on link "Shop all" at bounding box center [239, 219] width 390 height 44
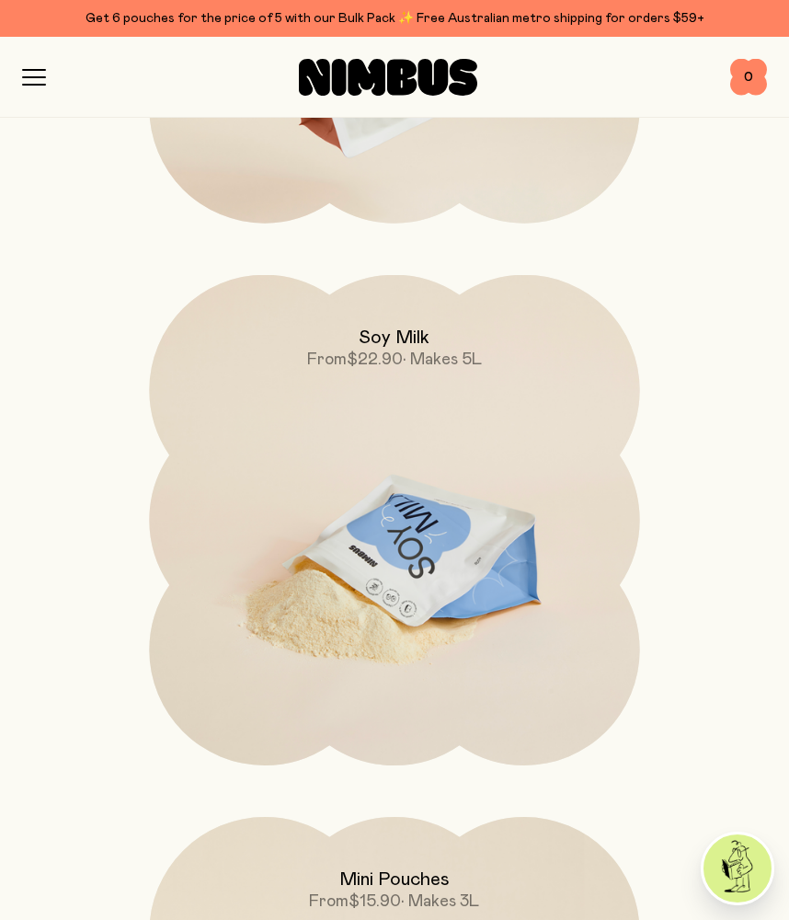
scroll to position [1198, 0]
click at [420, 546] on img at bounding box center [394, 565] width 490 height 577
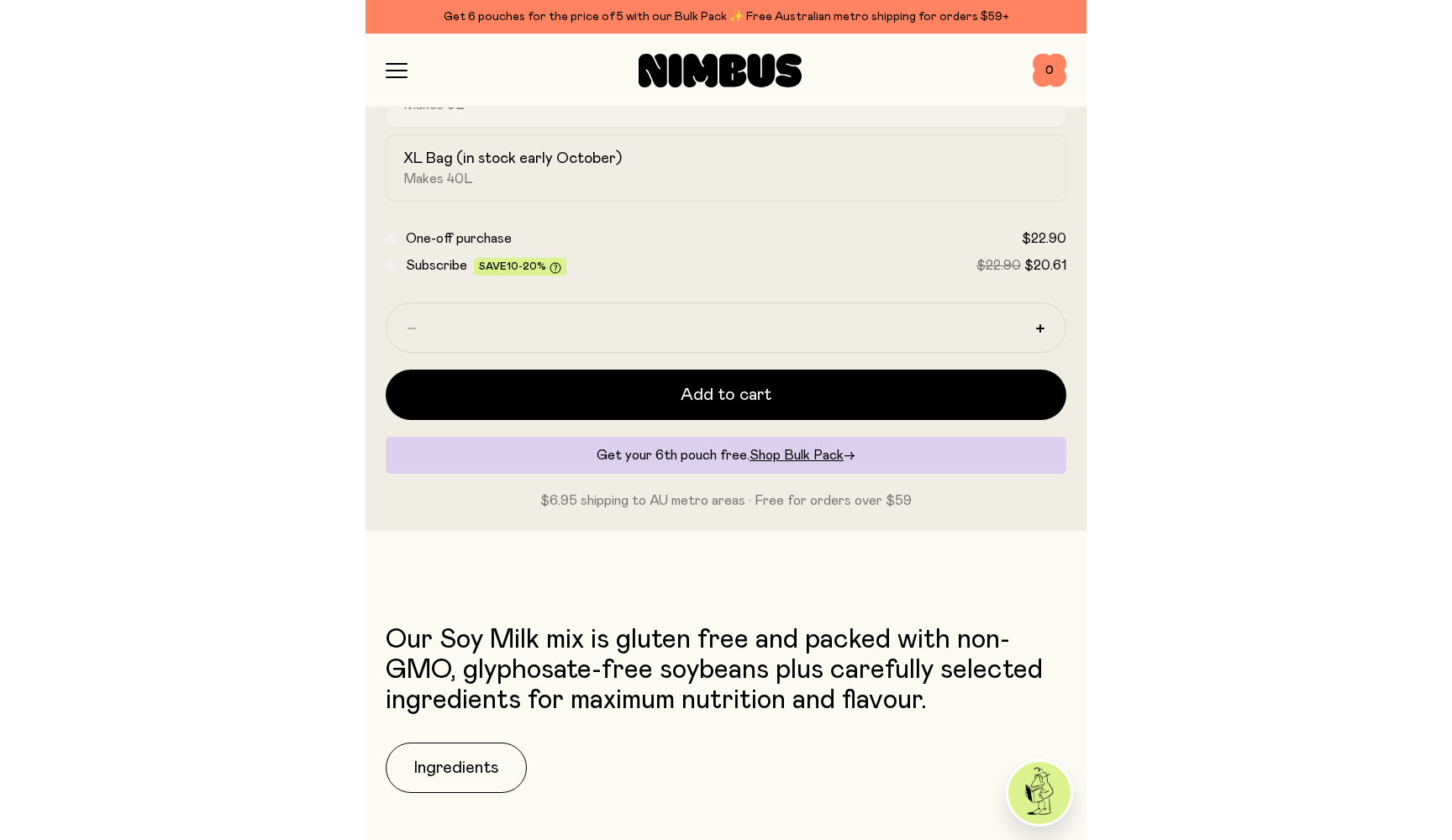
scroll to position [1042, 0]
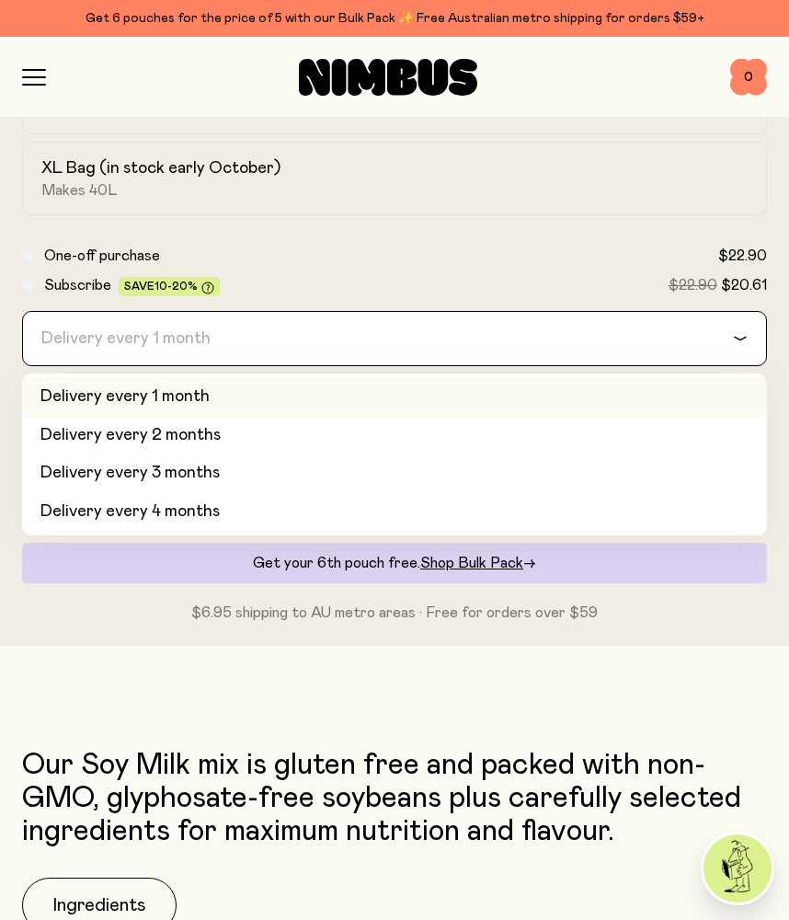
click at [257, 346] on input "Search for option" at bounding box center [382, 338] width 697 height 53
click at [230, 339] on input "Search for option" at bounding box center [382, 338] width 697 height 53
click at [746, 328] on div "Loading..." at bounding box center [749, 338] width 33 height 53
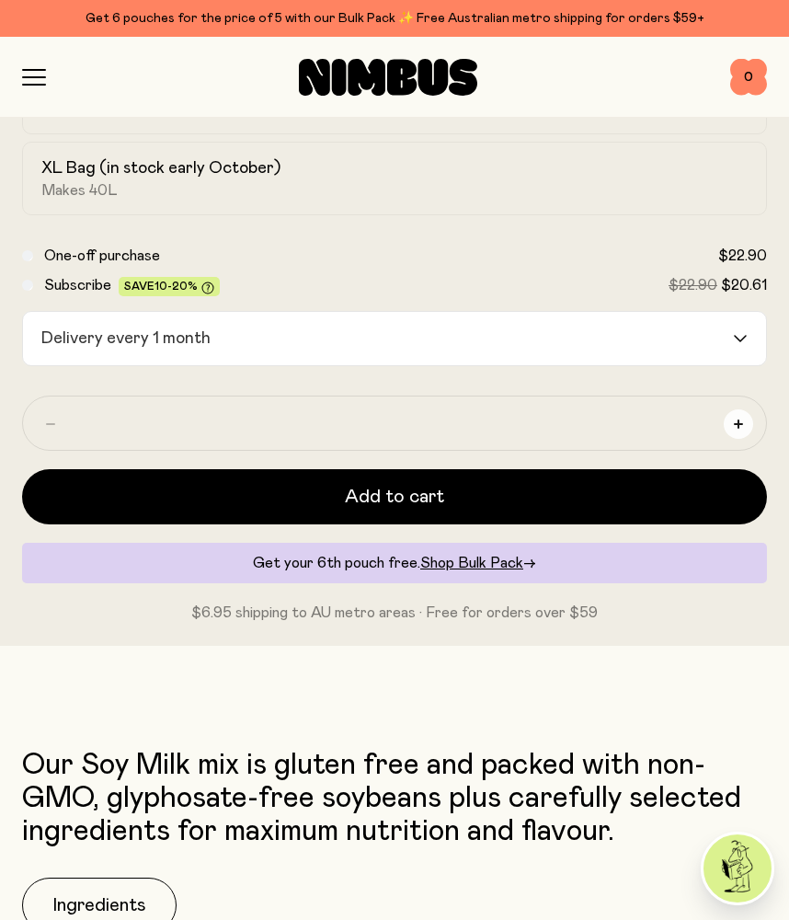
click at [738, 427] on icon "button" at bounding box center [738, 424] width 9 height 9
type input "*"
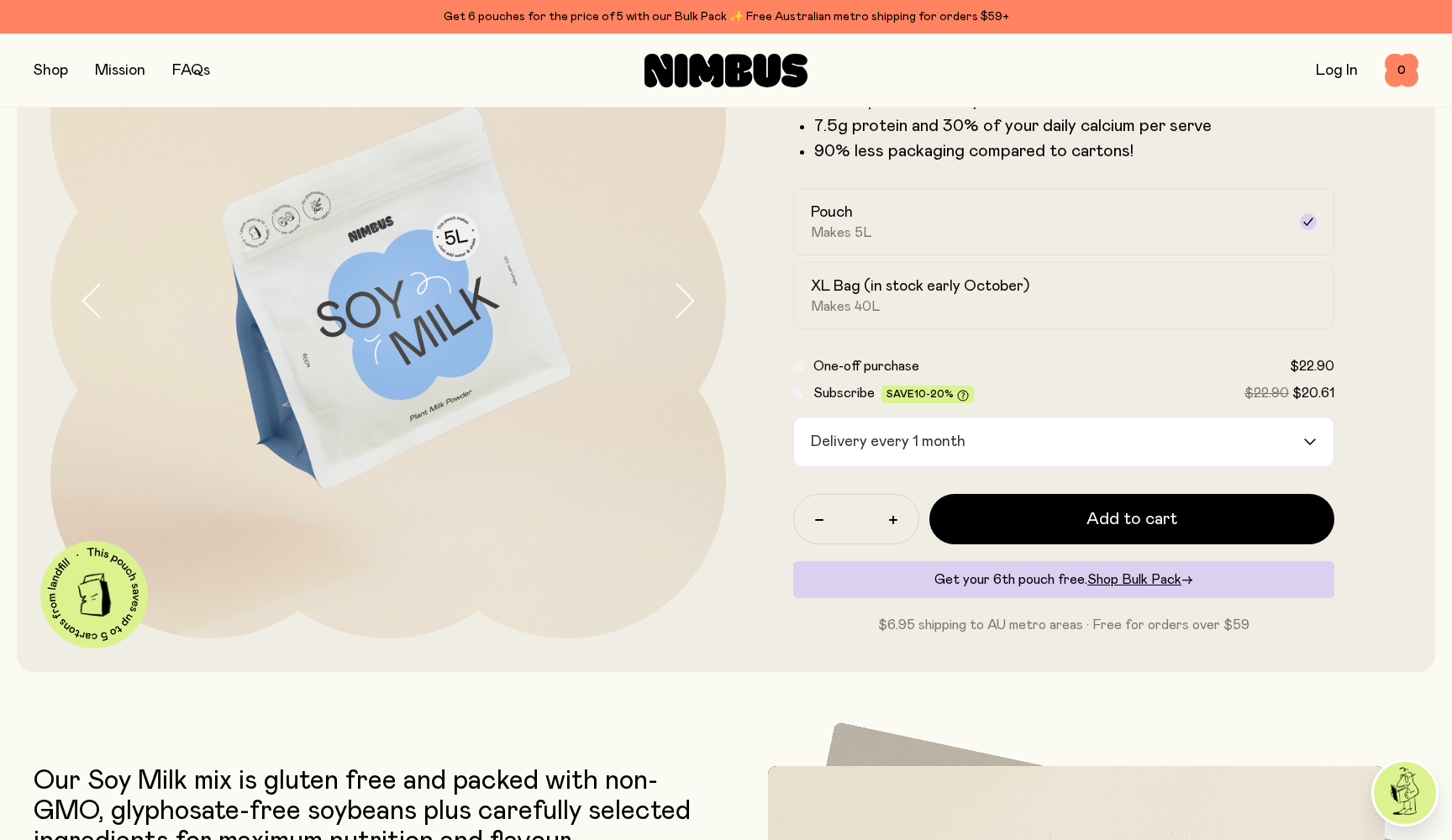
scroll to position [74, 0]
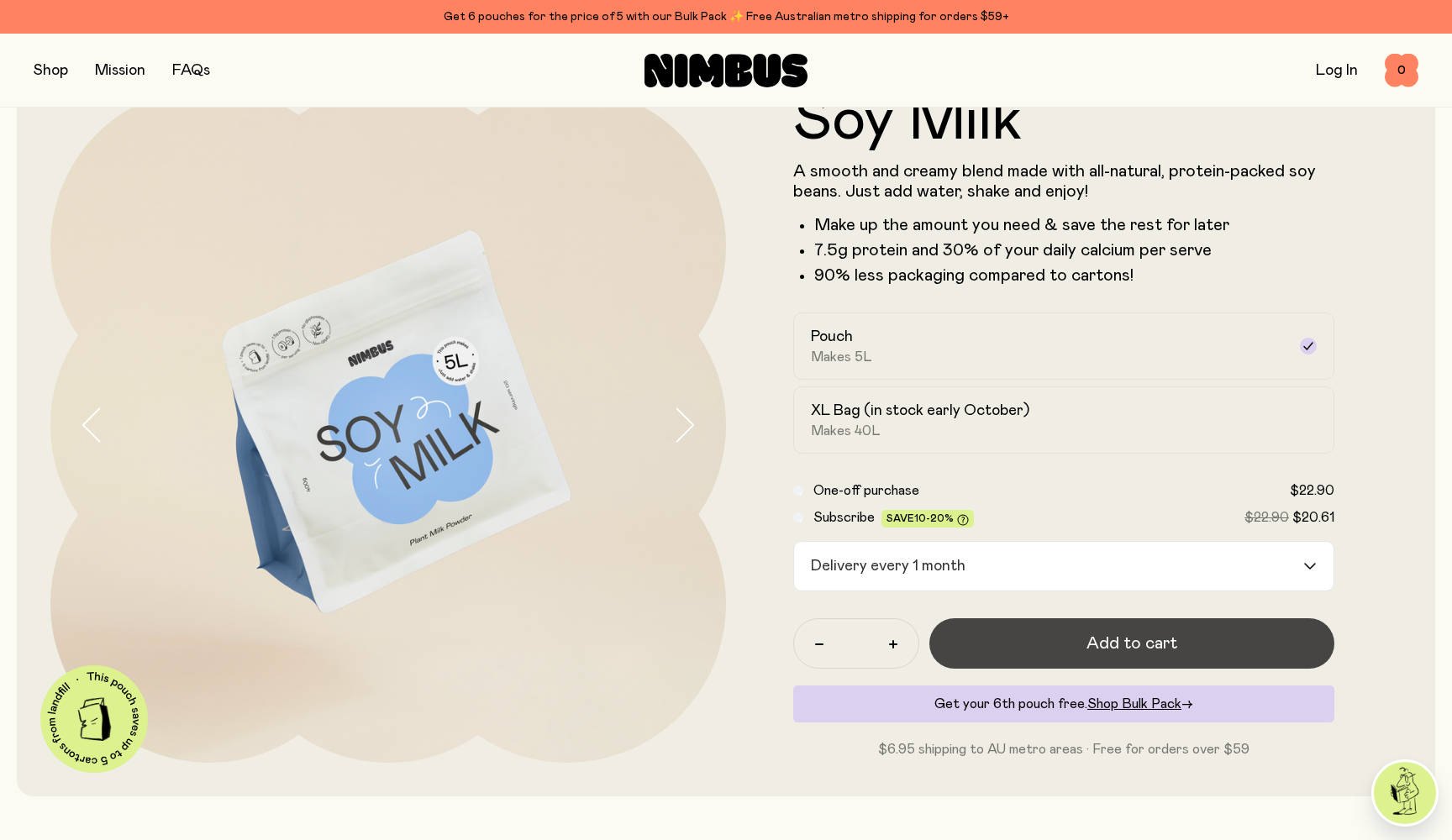
click at [720, 652] on span "Add to cart" at bounding box center [1131, 644] width 90 height 24
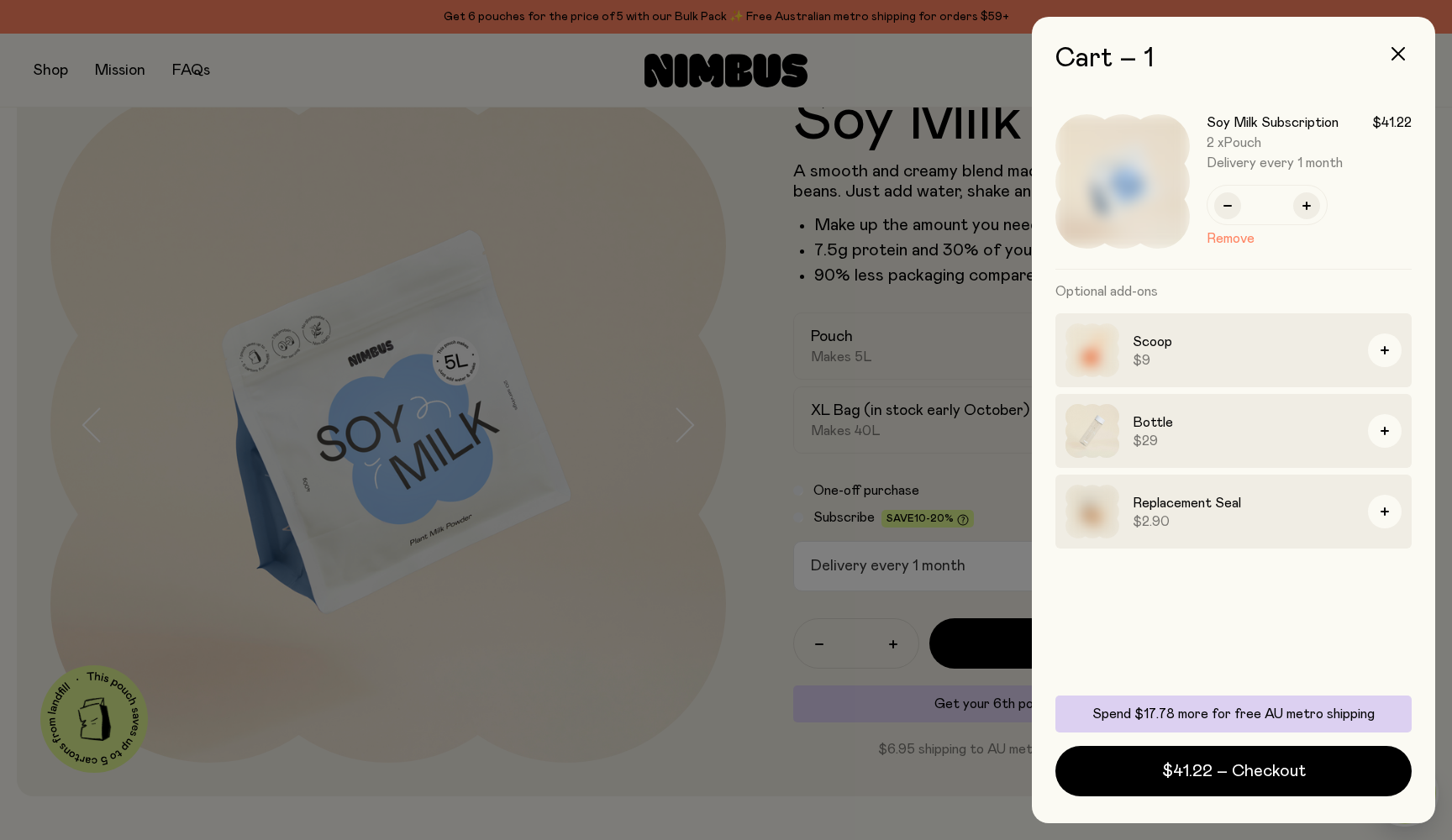
scroll to position [0, 0]
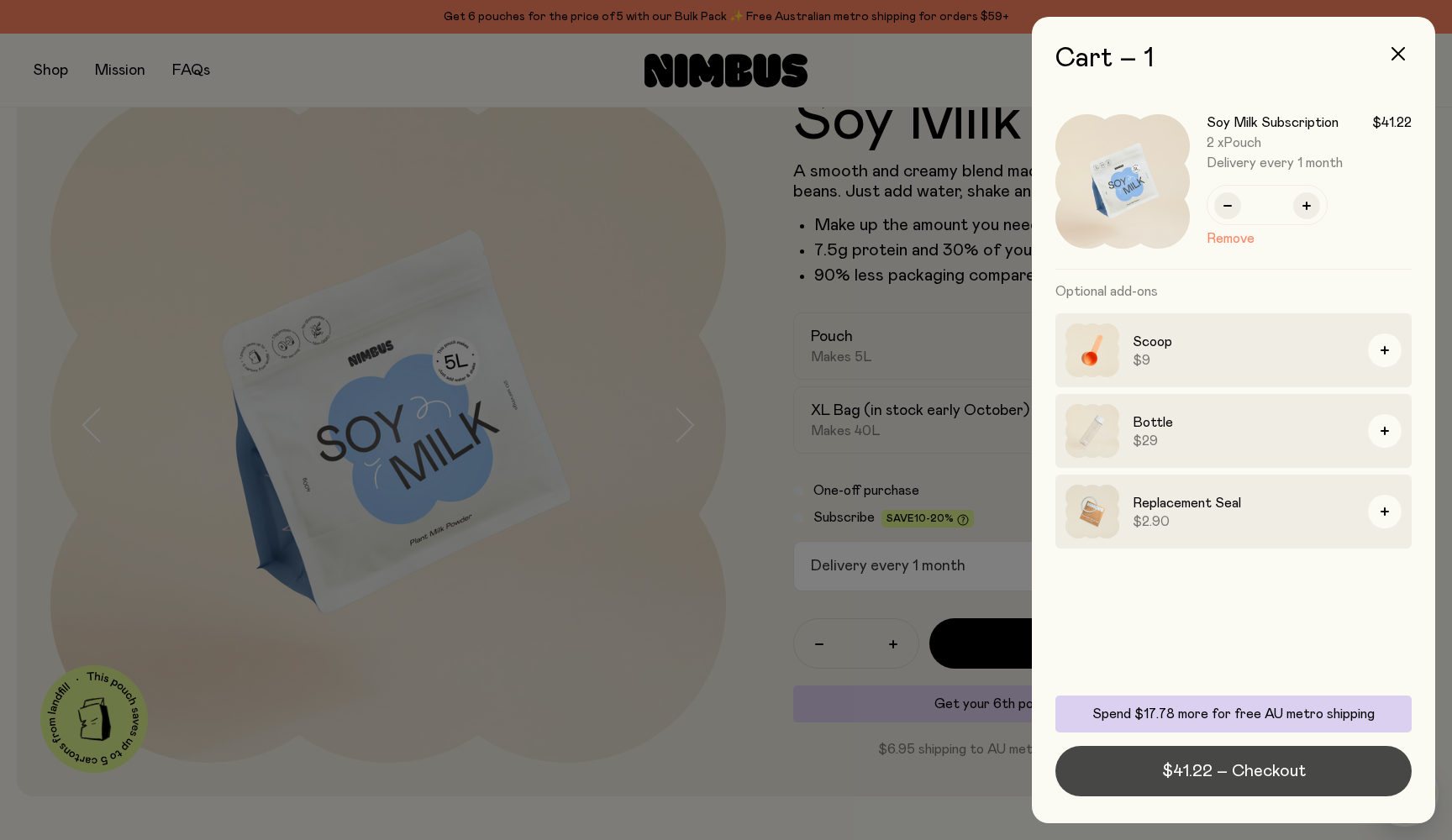
click at [720, 764] on span "$41.22 – Checkout" at bounding box center [1233, 772] width 143 height 24
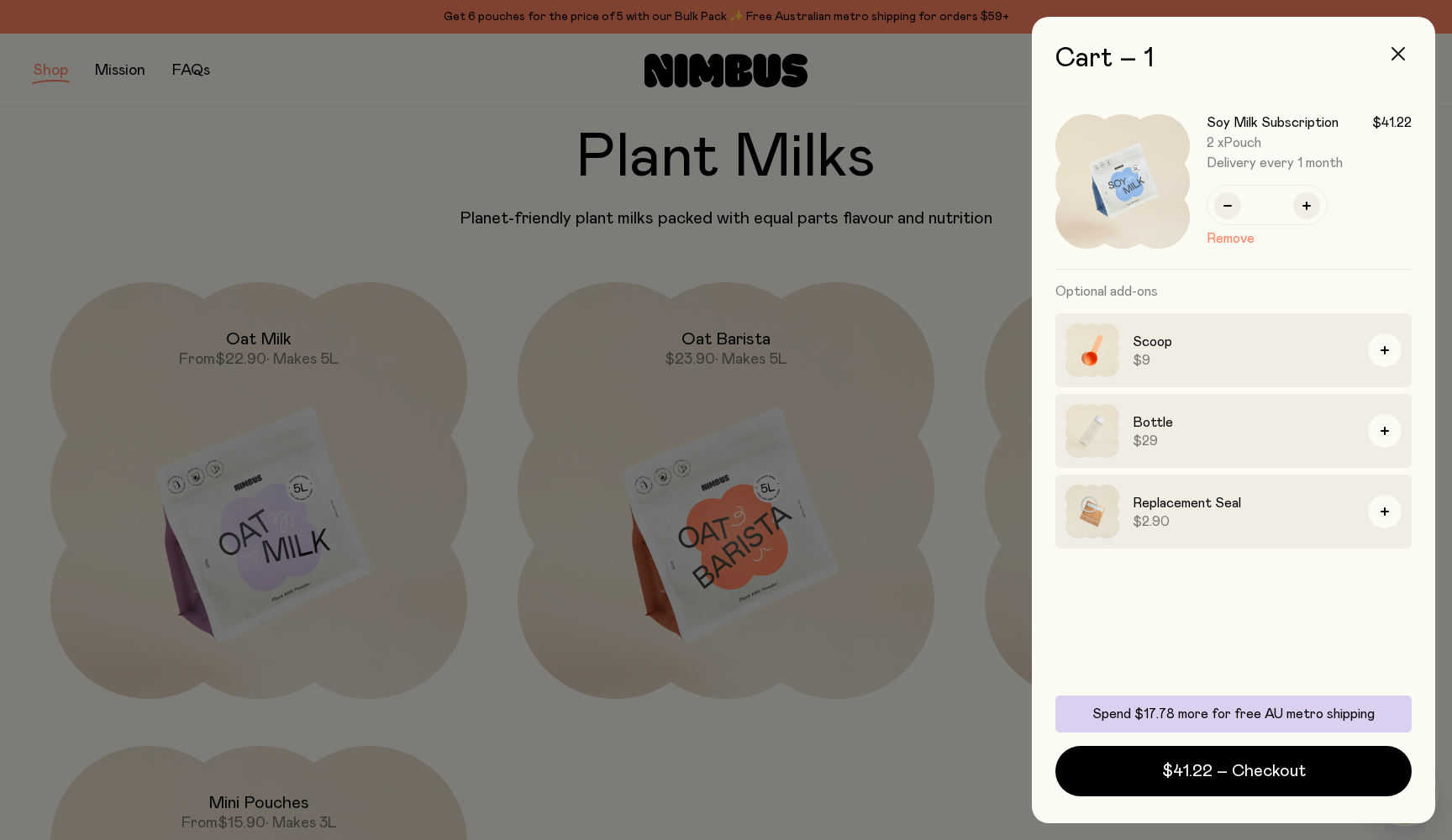
click at [720, 49] on icon "button" at bounding box center [1397, 54] width 14 height 14
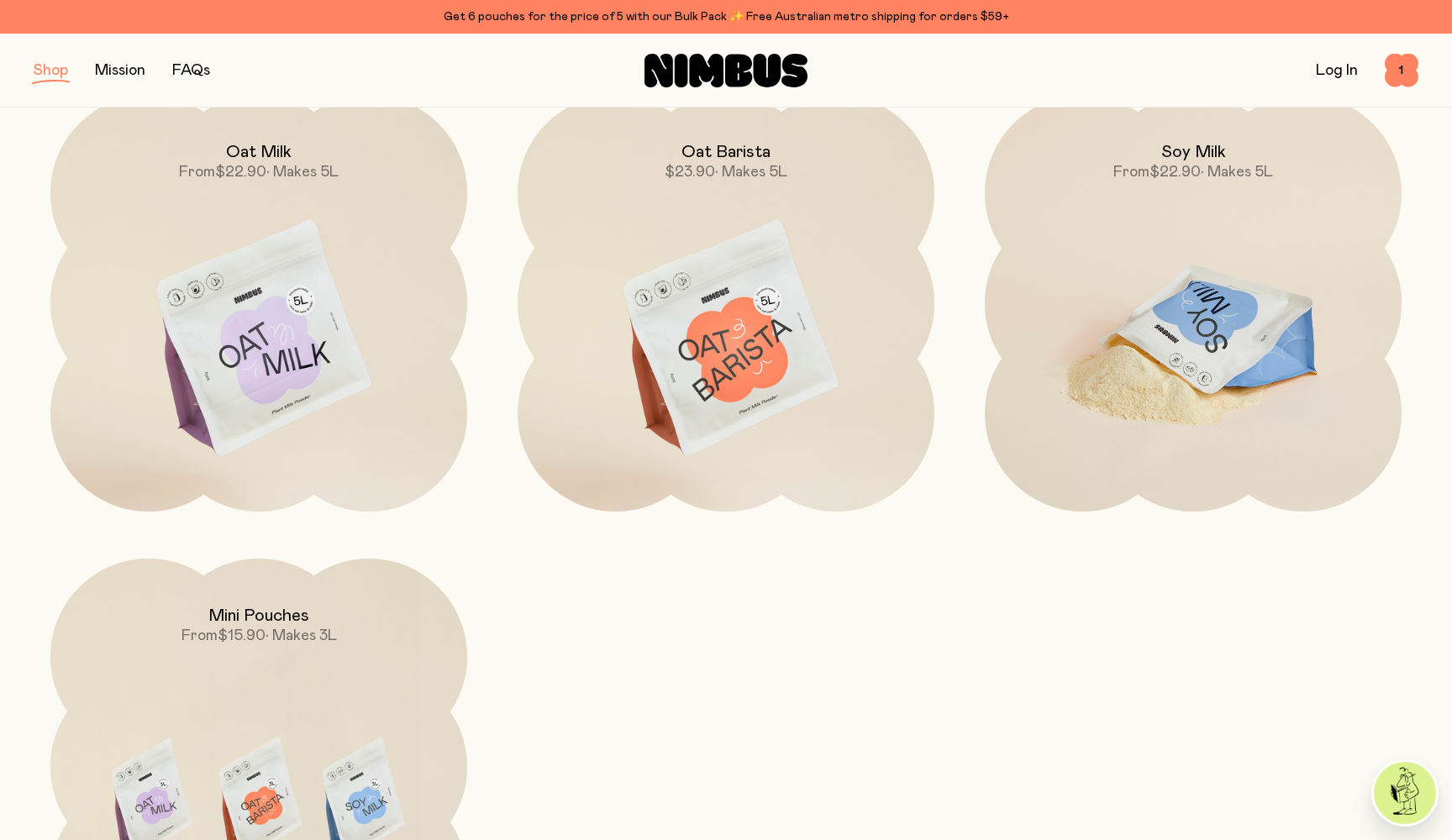
scroll to position [247, 0]
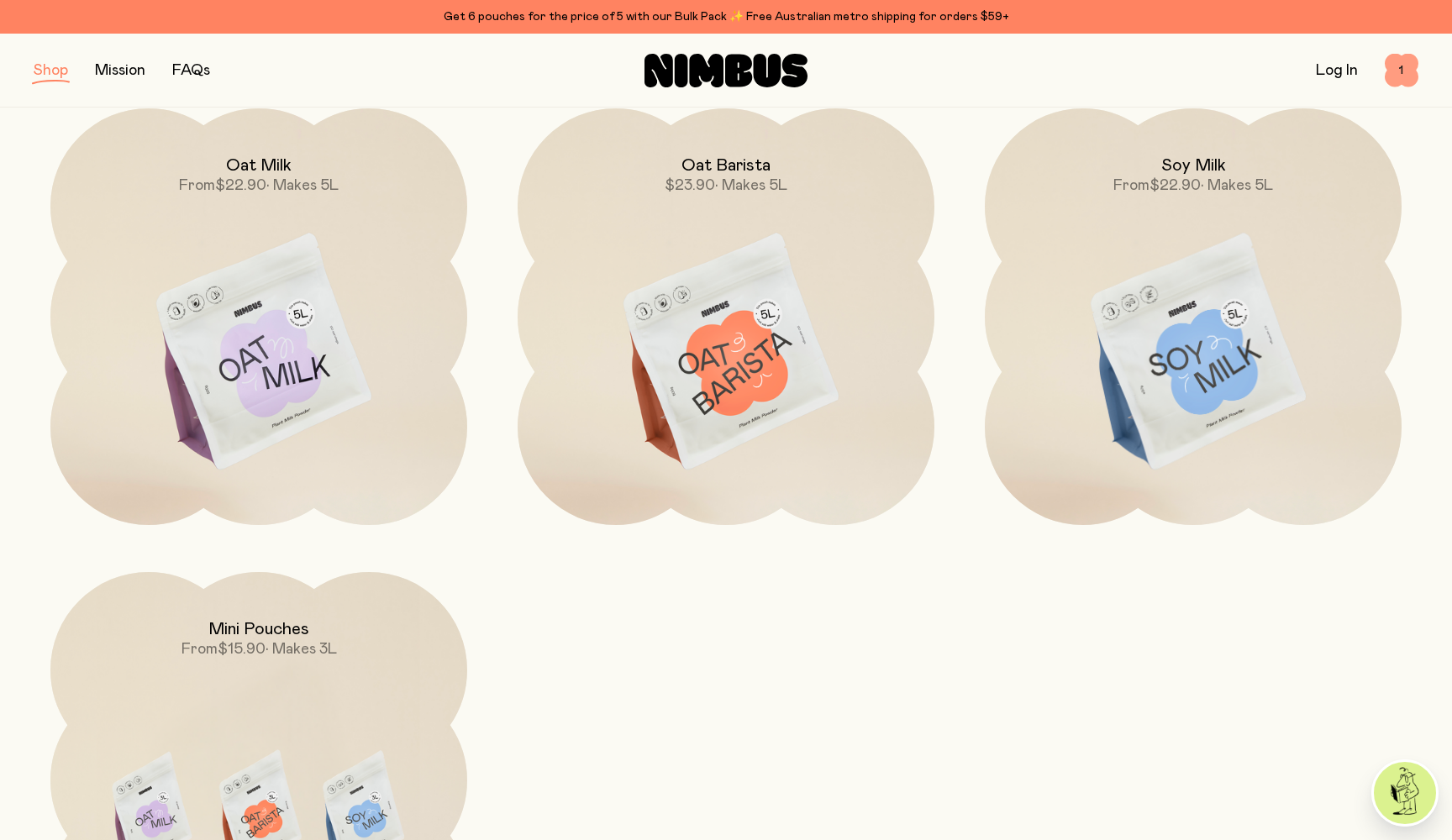
click at [720, 76] on span "1" at bounding box center [1401, 70] width 34 height 34
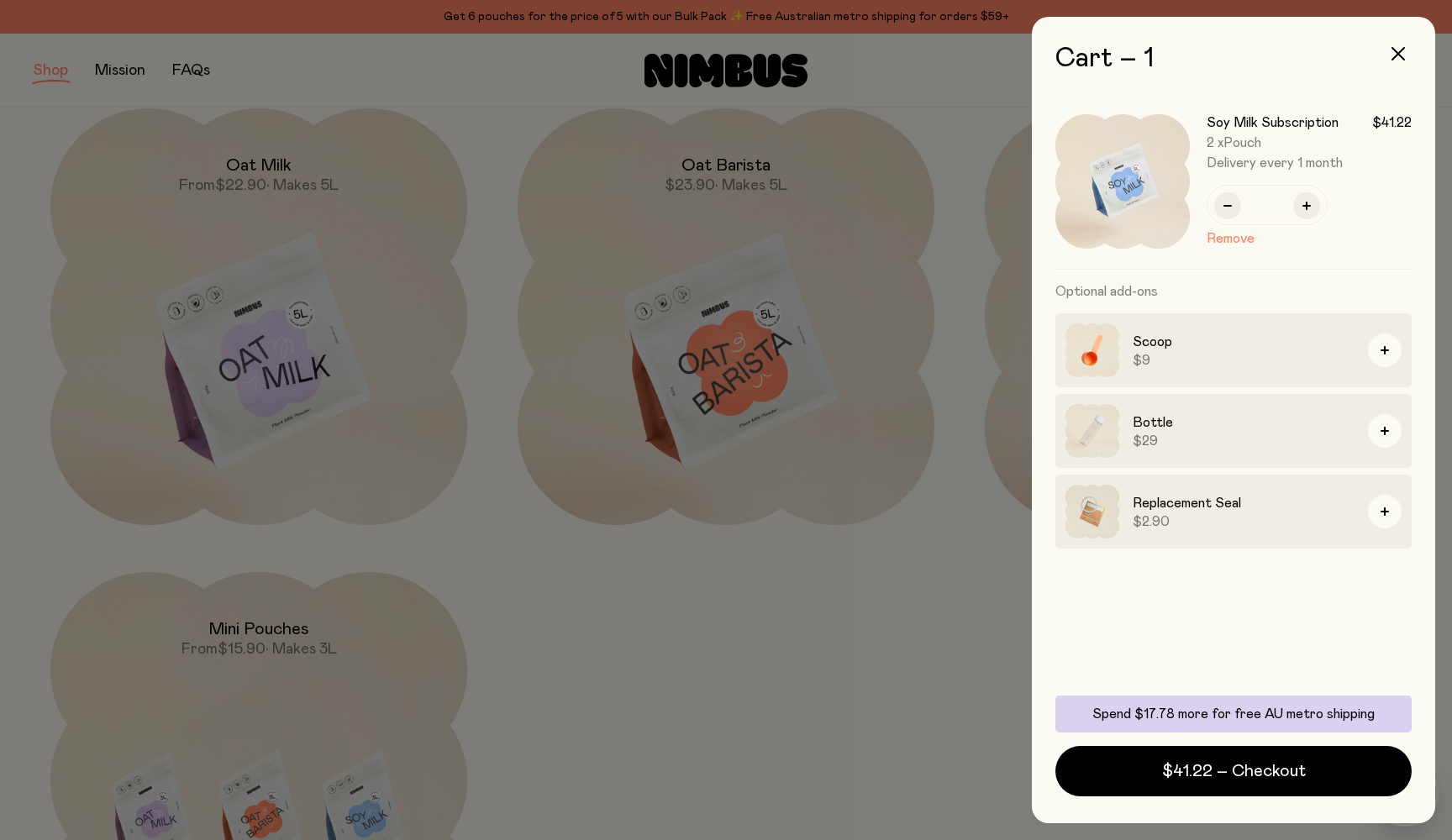
click at [720, 184] on img at bounding box center [1121, 181] width 134 height 134
click at [720, 159] on span "Delivery every 1 month" at bounding box center [1309, 163] width 205 height 16
click at [720, 205] on button "button" at bounding box center [1226, 205] width 26 height 26
type input "*"
click at [720, 237] on button "Remove" at bounding box center [1230, 238] width 47 height 20
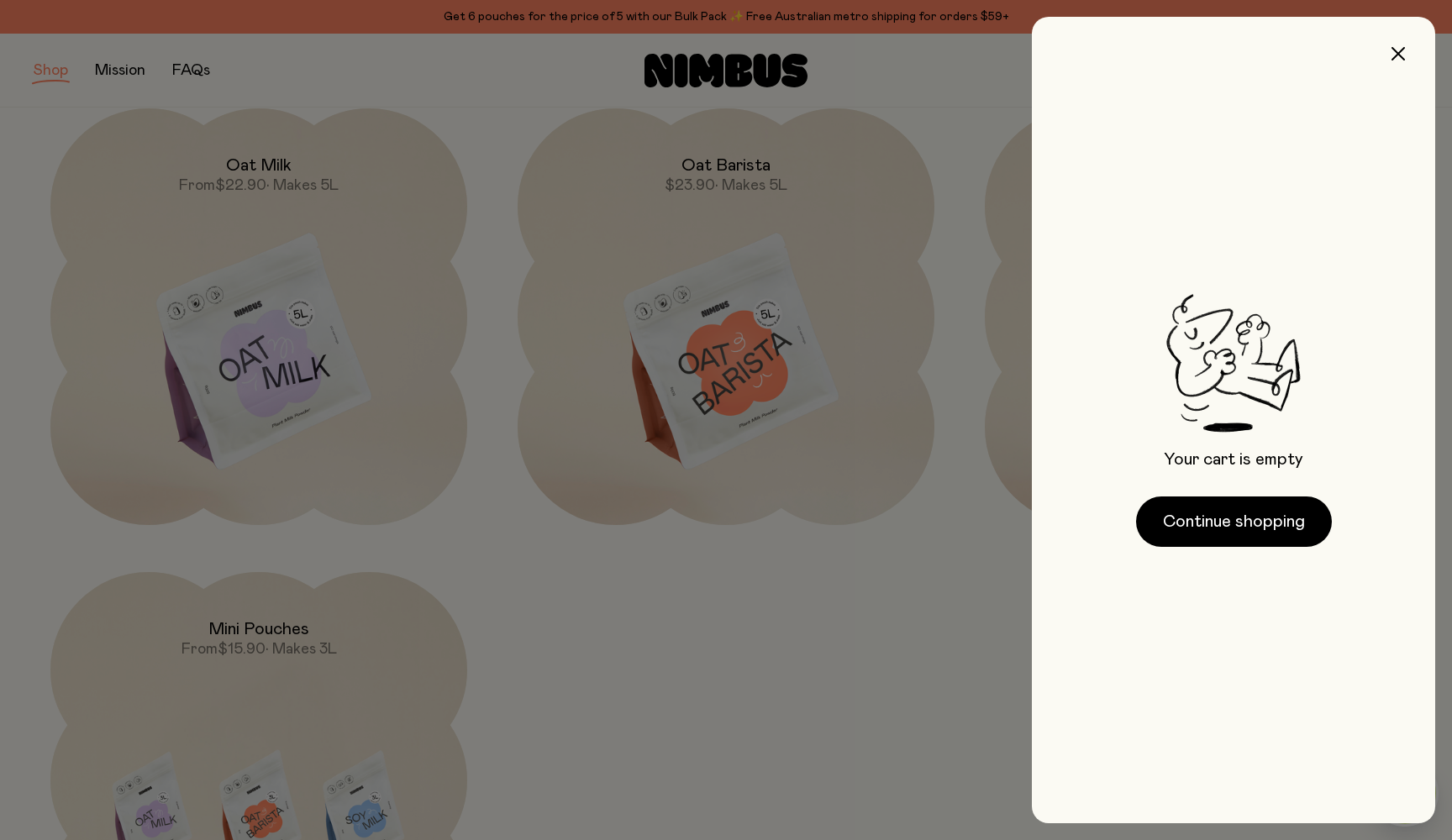
click at [720, 428] on div at bounding box center [726, 420] width 1452 height 840
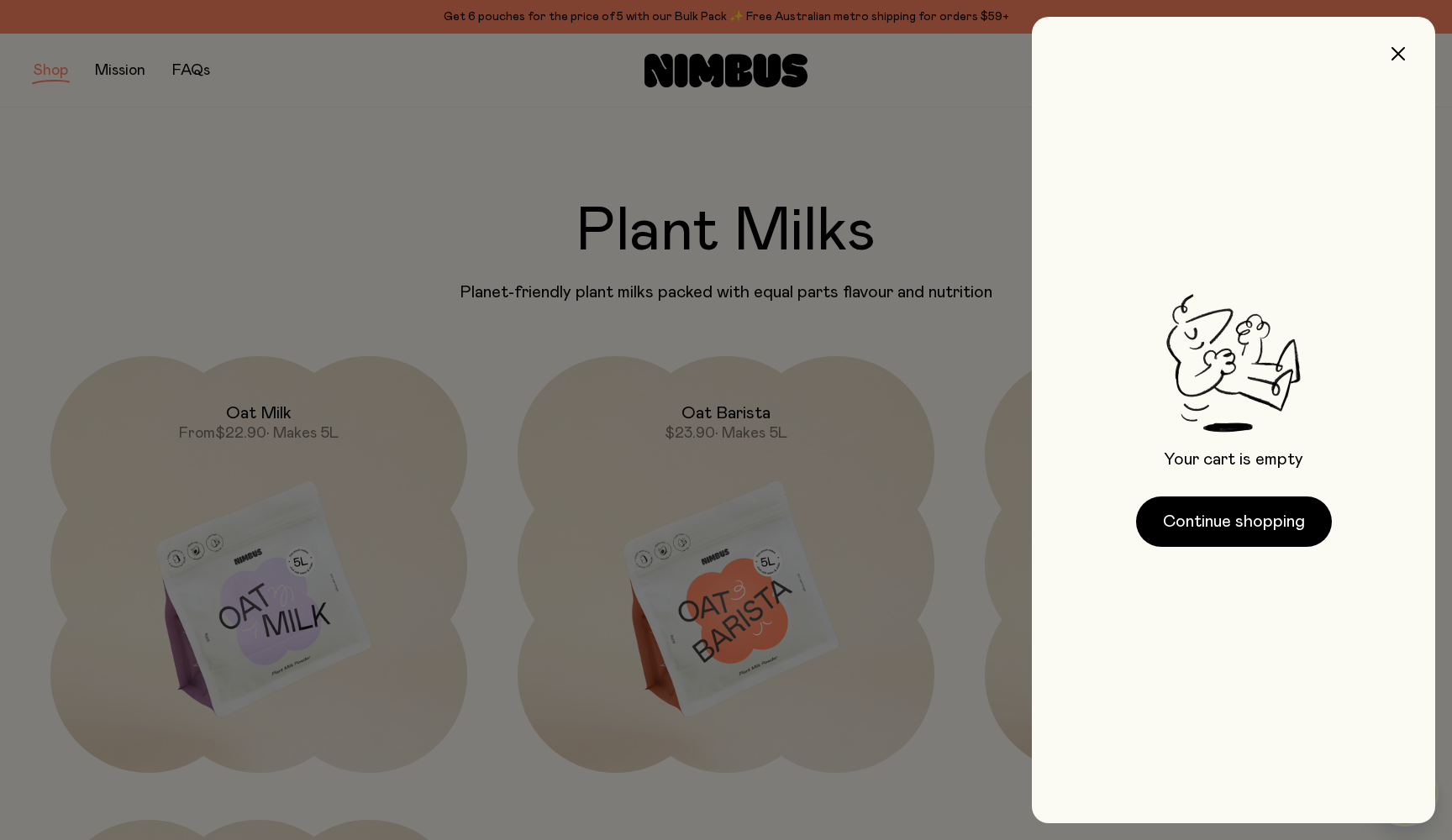
scroll to position [247, 0]
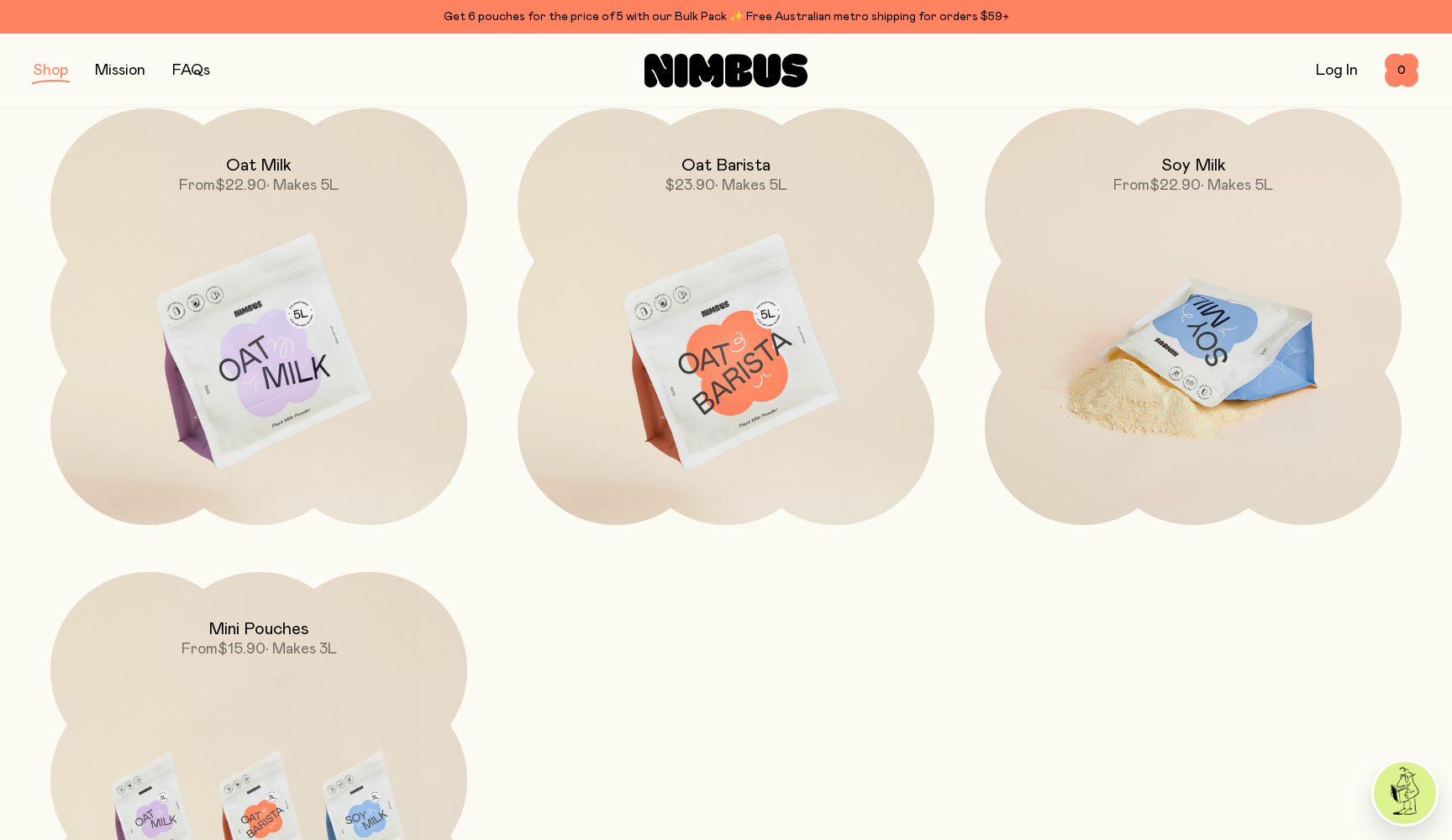
click at [720, 444] on img at bounding box center [1193, 353] width 416 height 489
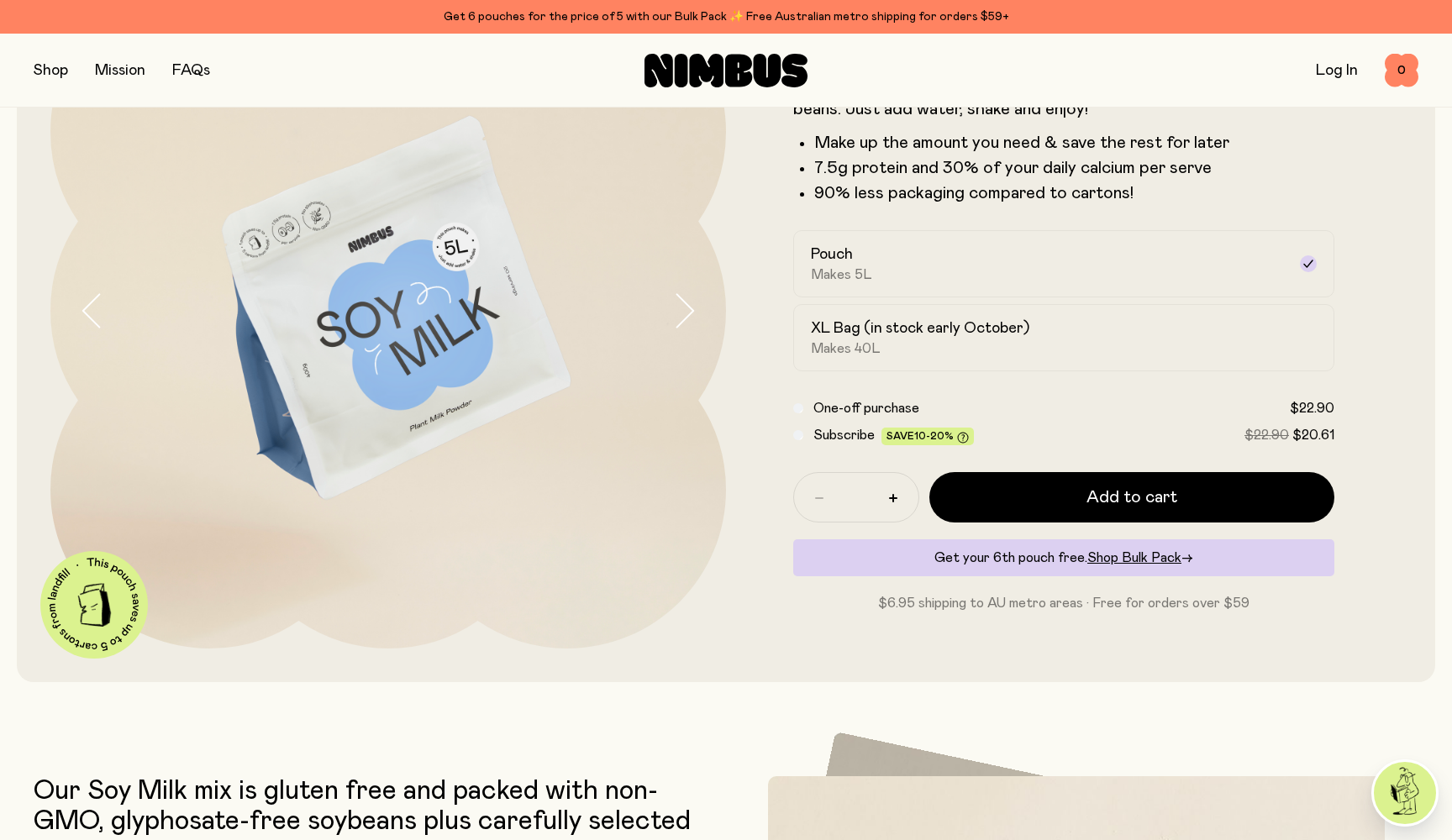
scroll to position [191, 0]
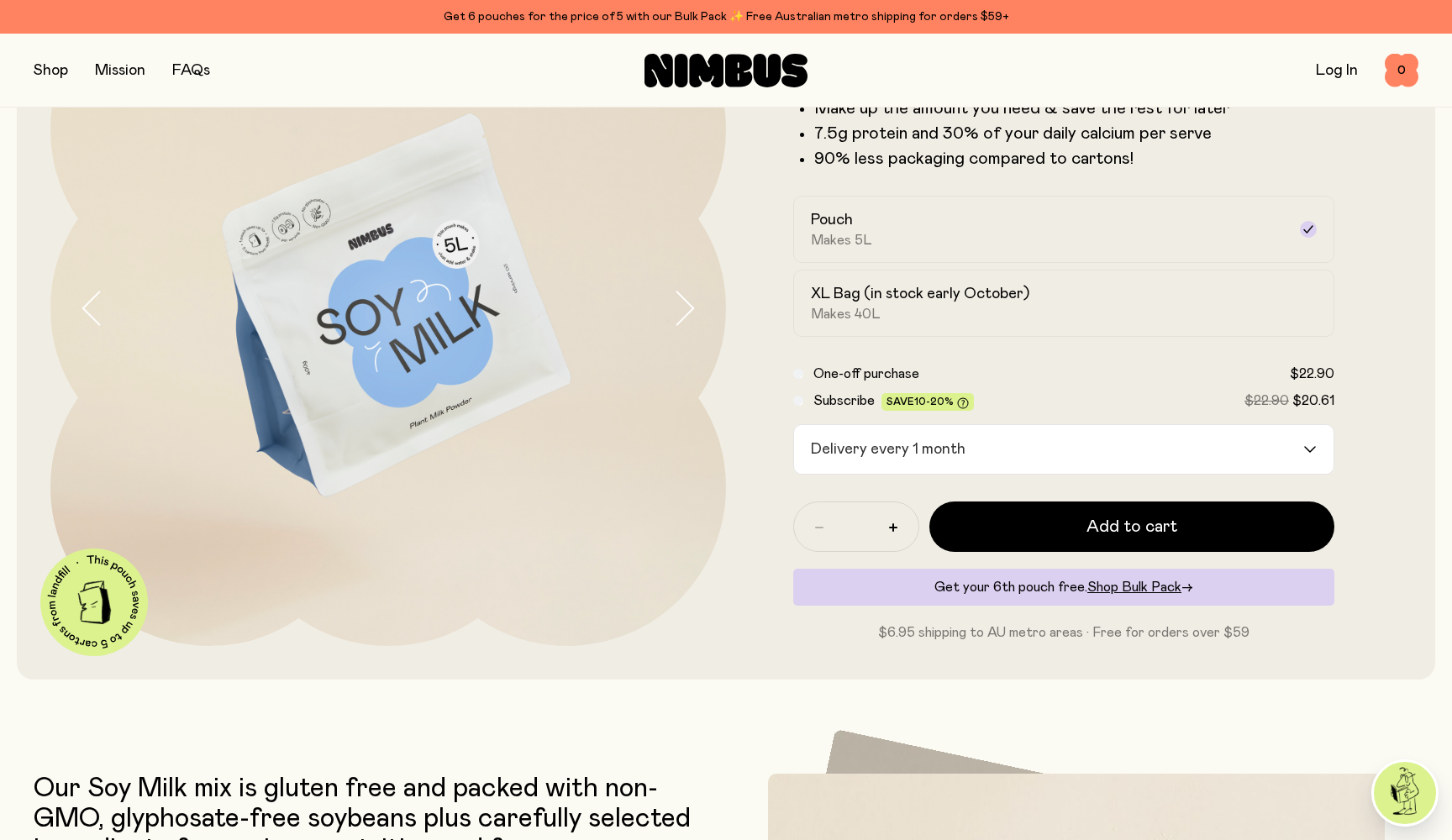
click at [720, 452] on input "Search for option" at bounding box center [1136, 449] width 331 height 48
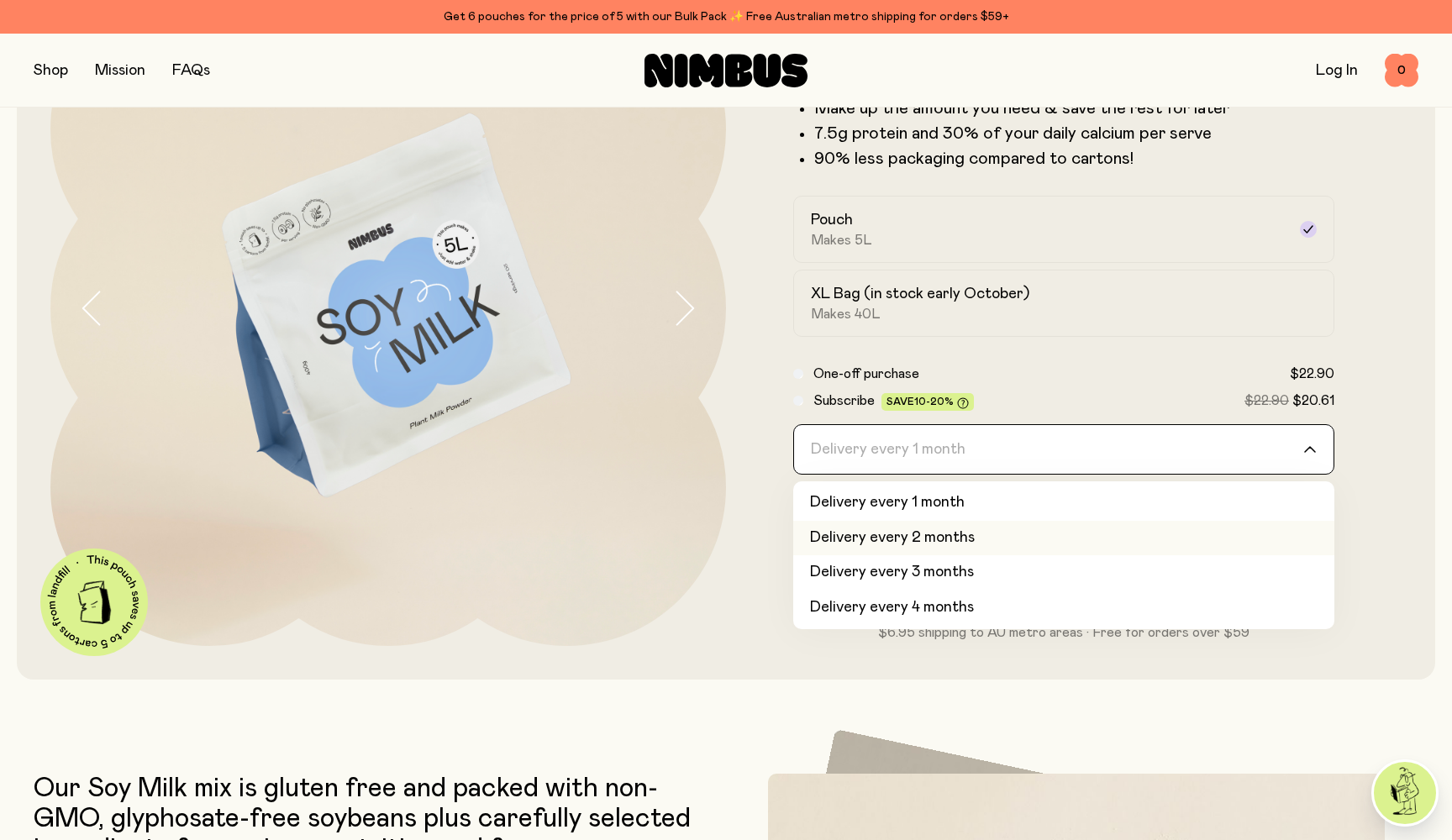
click at [720, 543] on li "Delivery every 2 months" at bounding box center [1063, 538] width 541 height 36
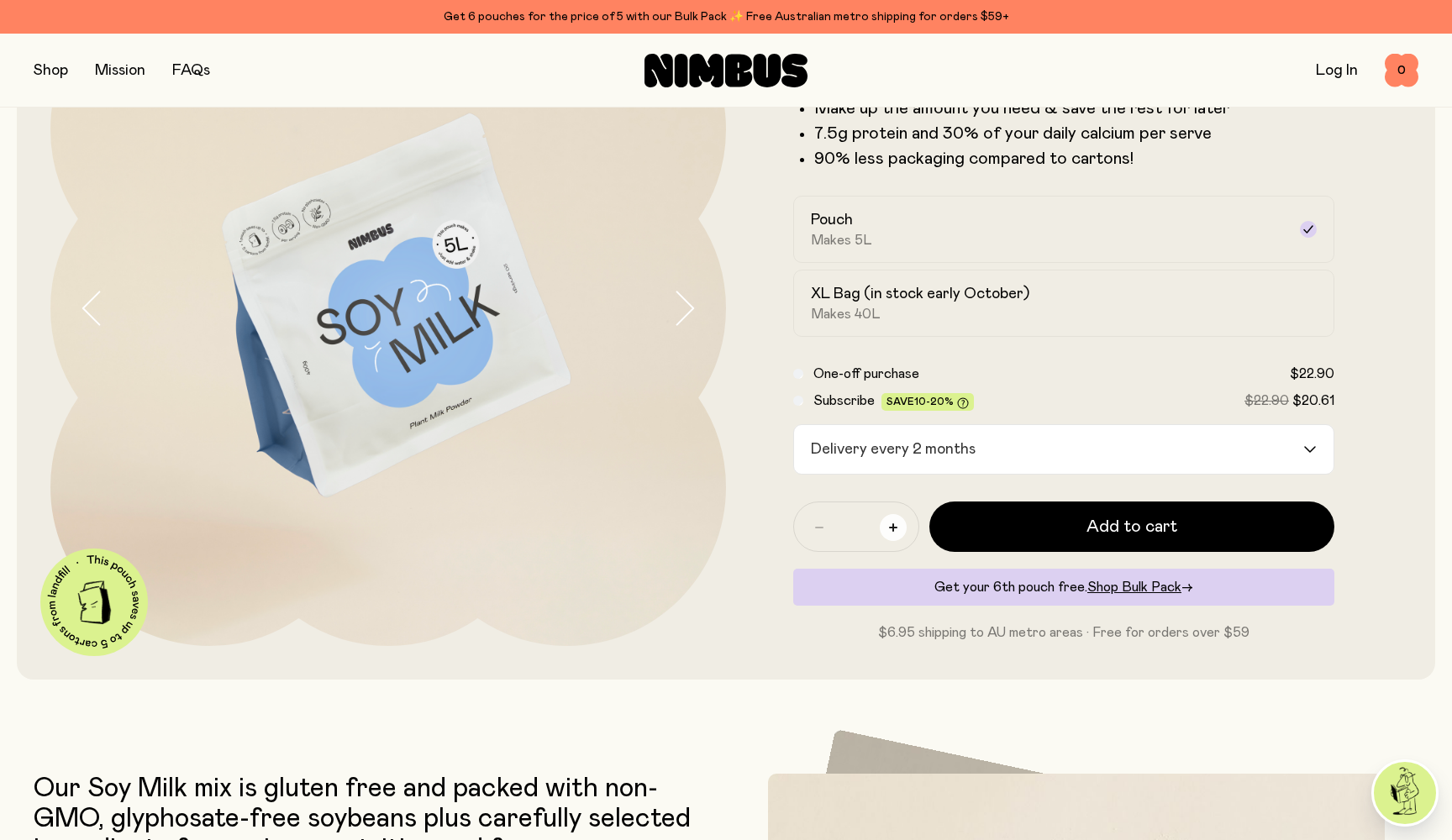
click at [720, 529] on button "button" at bounding box center [892, 527] width 26 height 26
type input "*"
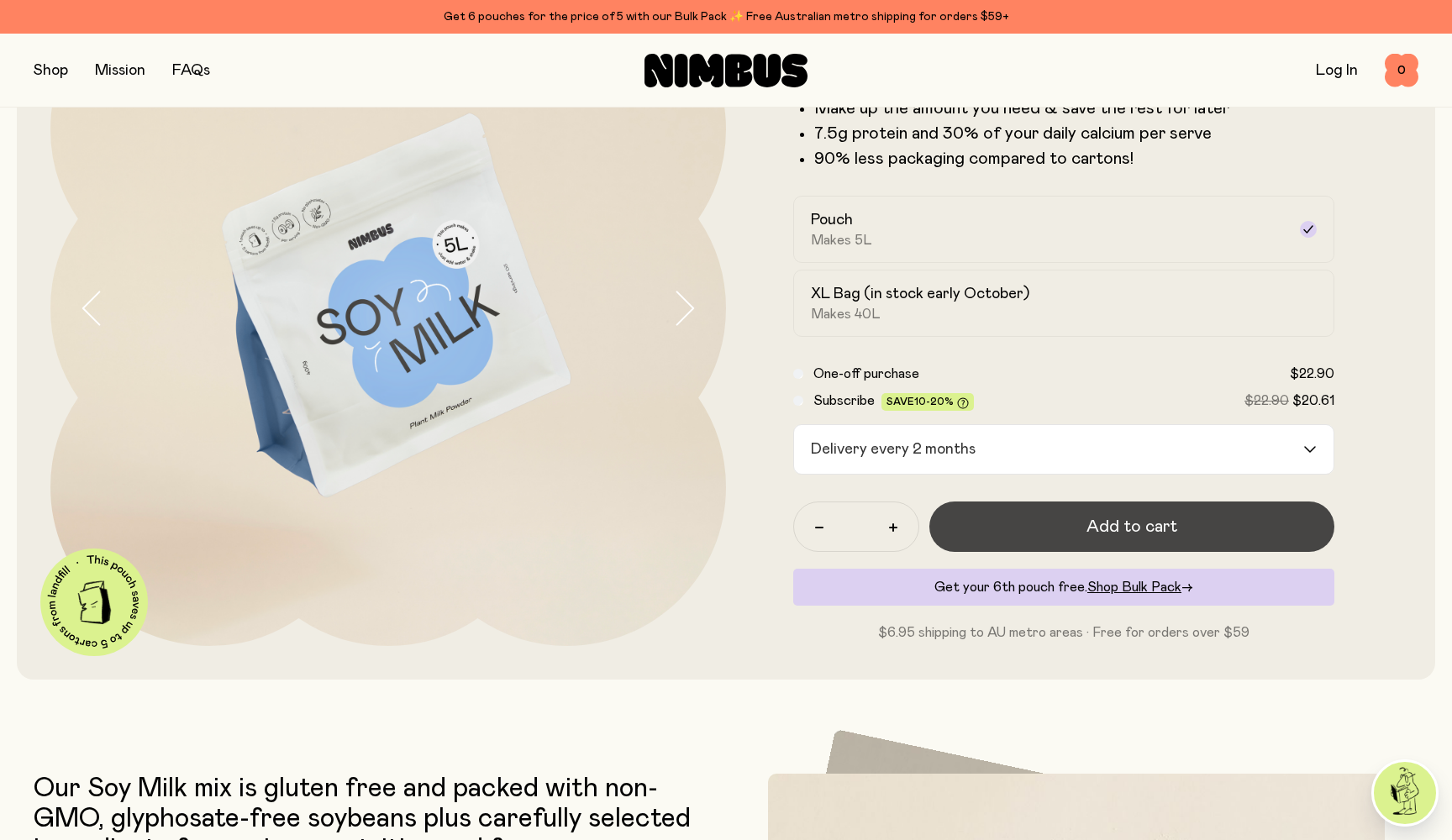
click at [720, 527] on button "Add to cart" at bounding box center [1131, 526] width 405 height 50
